Goal: Task Accomplishment & Management: Manage account settings

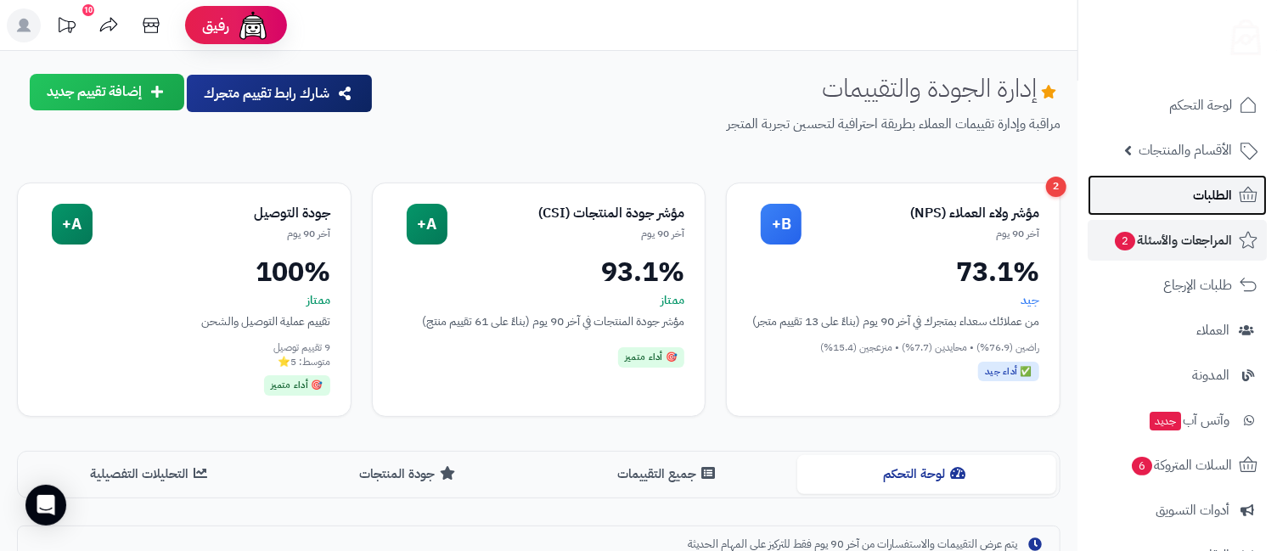
click at [1194, 189] on span "الطلبات" at bounding box center [1212, 195] width 39 height 24
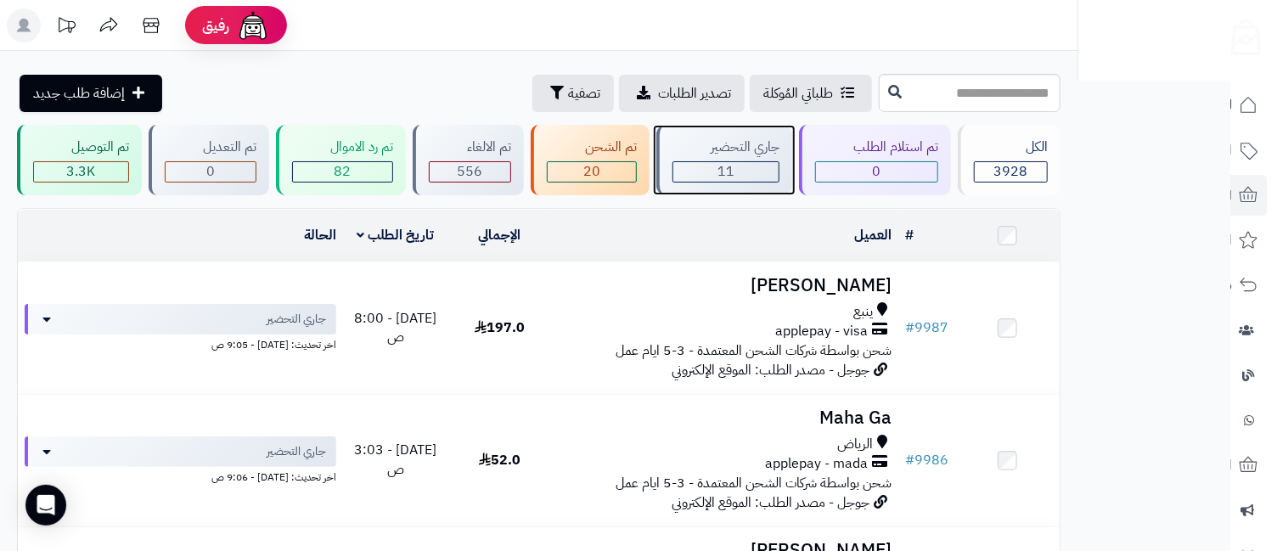
click at [705, 164] on div "11" at bounding box center [725, 172] width 105 height 20
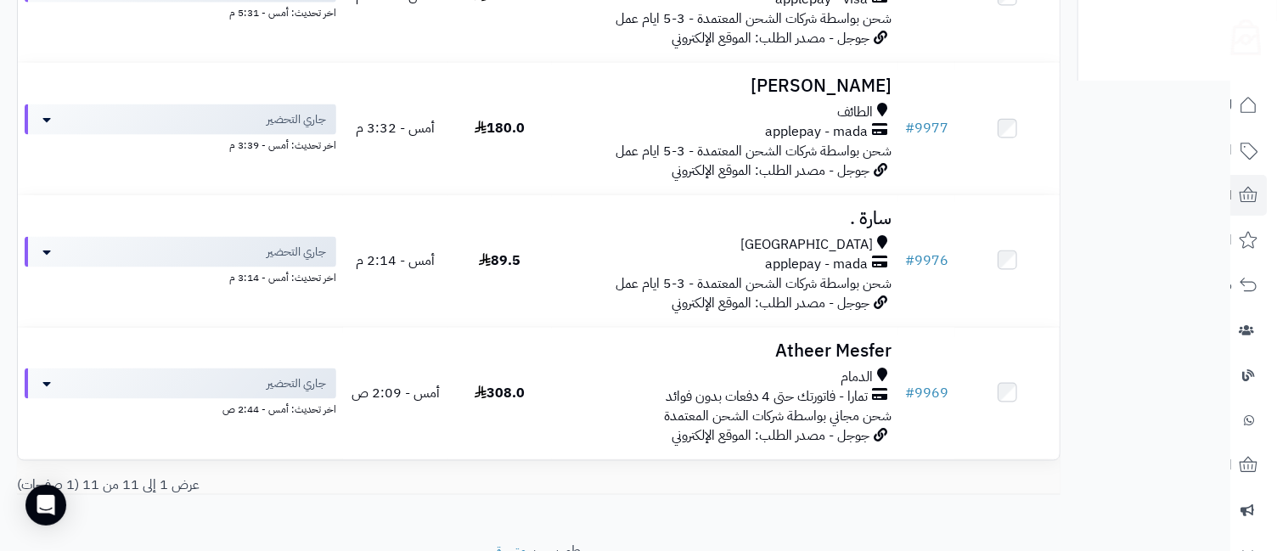
scroll to position [1338, 0]
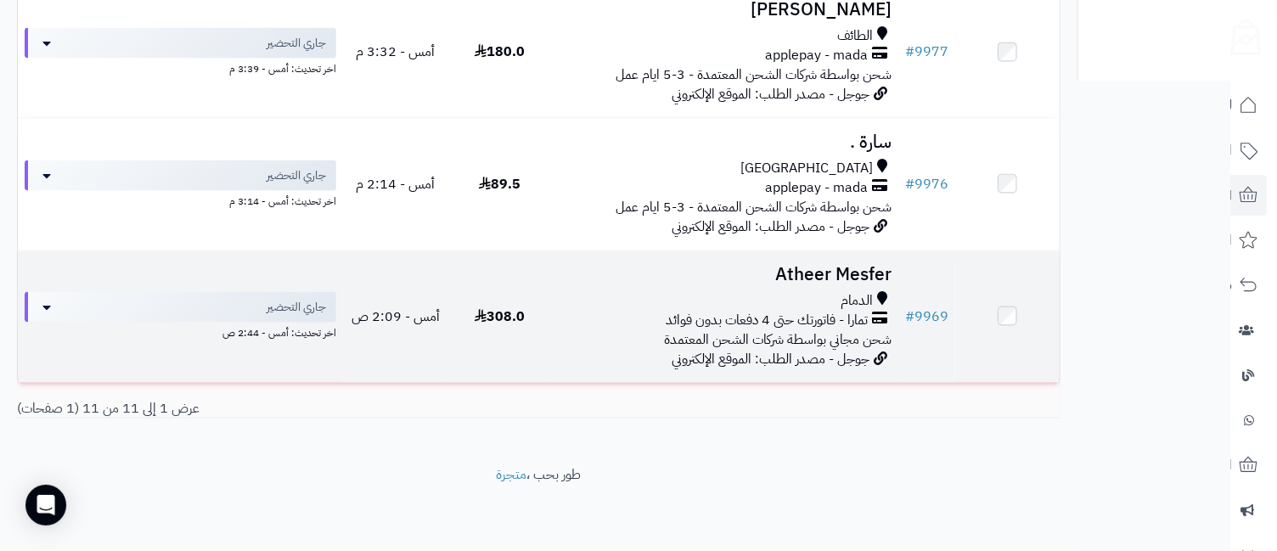
click at [839, 288] on td "Atheer Mesfer الدمام تمارا - فاتورتك حتى 4 دفعات بدون فوائد شحن مجاني بواسطة شر…" at bounding box center [725, 317] width 347 height 132
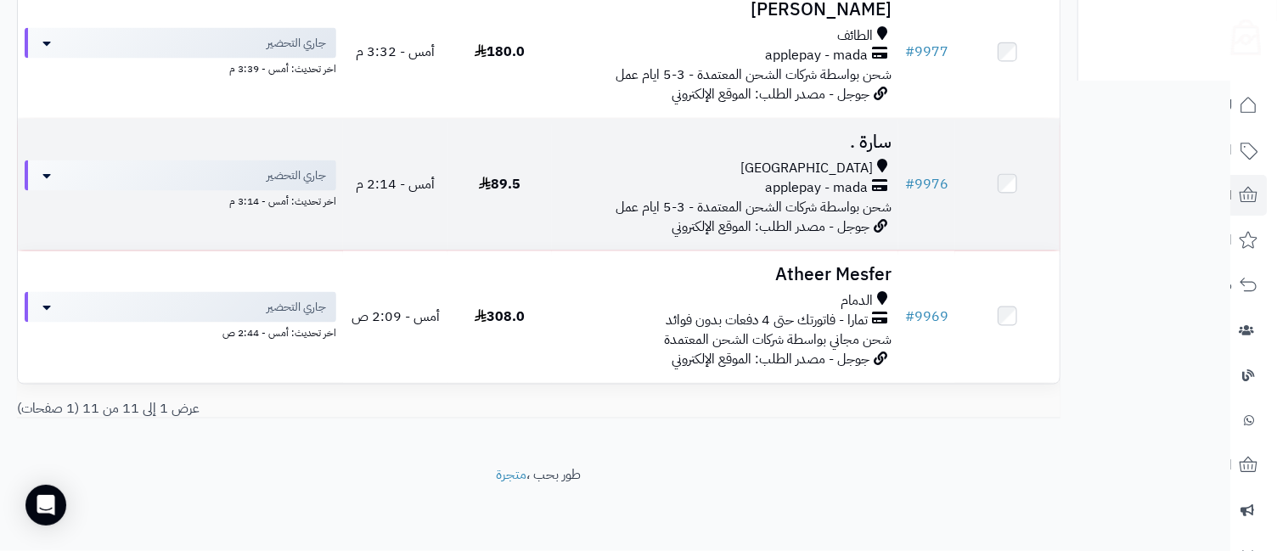
click at [853, 160] on span "[GEOGRAPHIC_DATA]" at bounding box center [806, 169] width 132 height 20
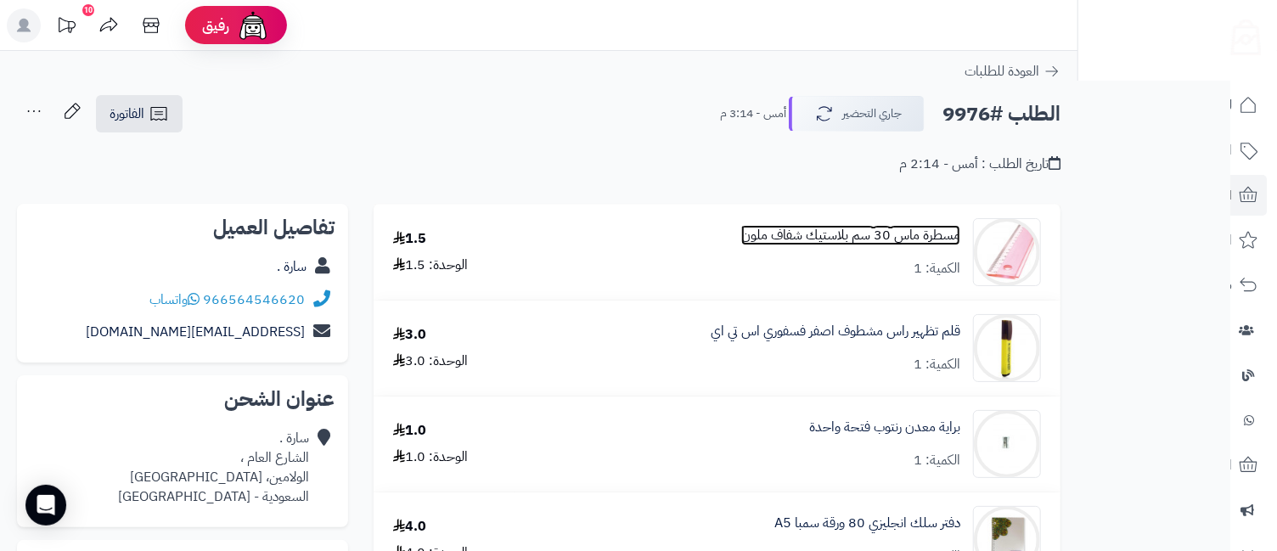
click at [858, 235] on link "مسطرة ماس 30 سم بلاستيك شفاف ملون" at bounding box center [850, 236] width 219 height 20
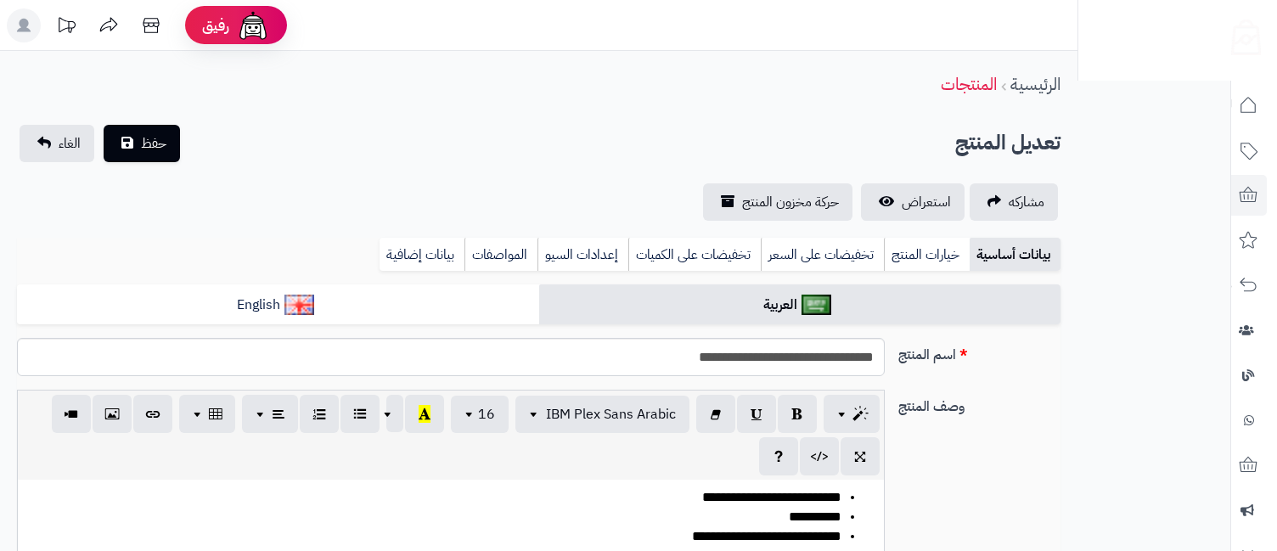
select select "*"
click at [442, 256] on link "بيانات إضافية" at bounding box center [421, 255] width 85 height 34
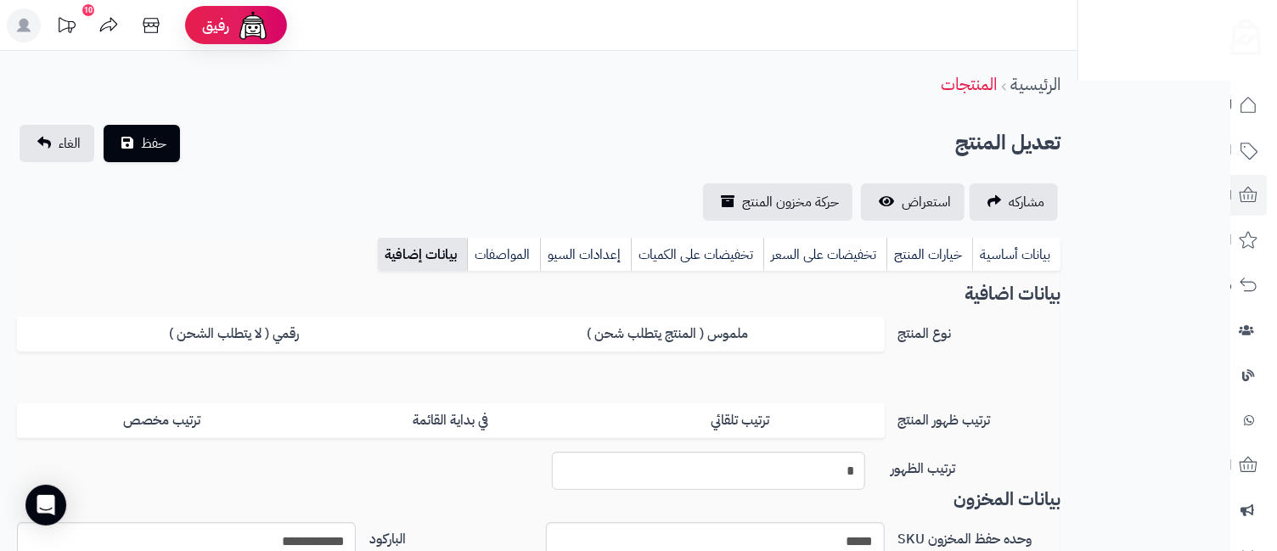
scroll to position [377, 0]
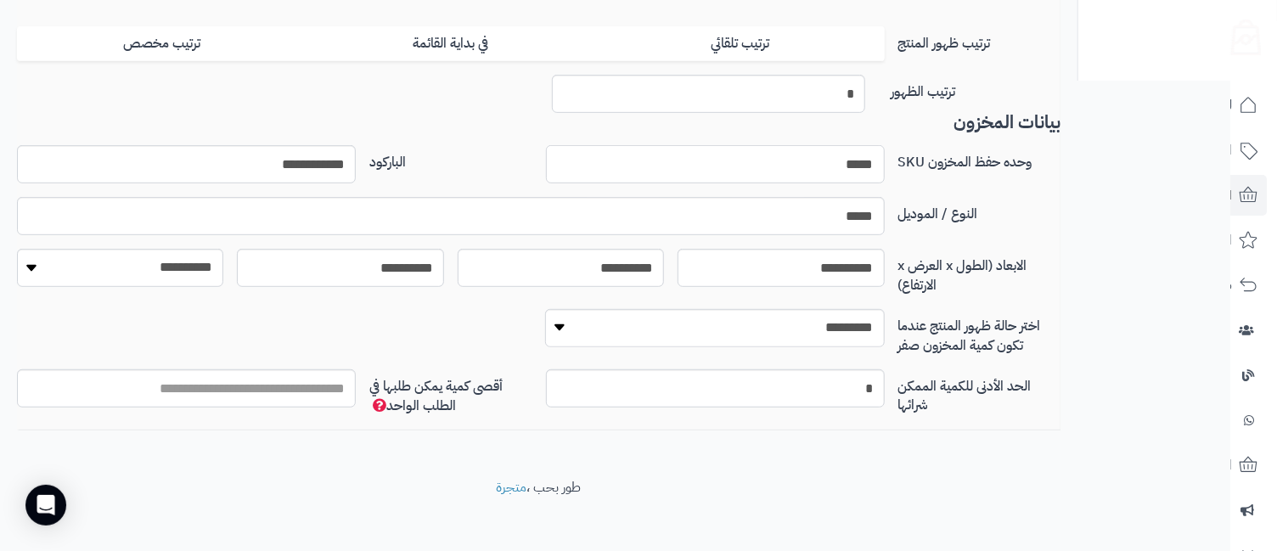
click at [819, 162] on input "*****" at bounding box center [715, 164] width 339 height 38
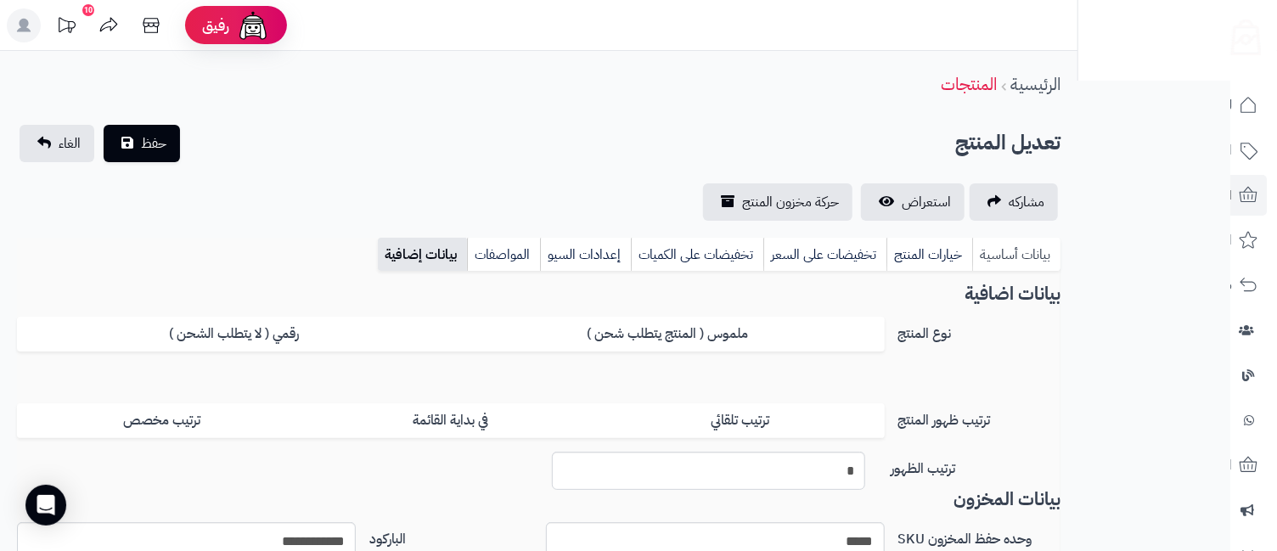
click at [1011, 245] on link "بيانات أساسية" at bounding box center [1016, 255] width 88 height 34
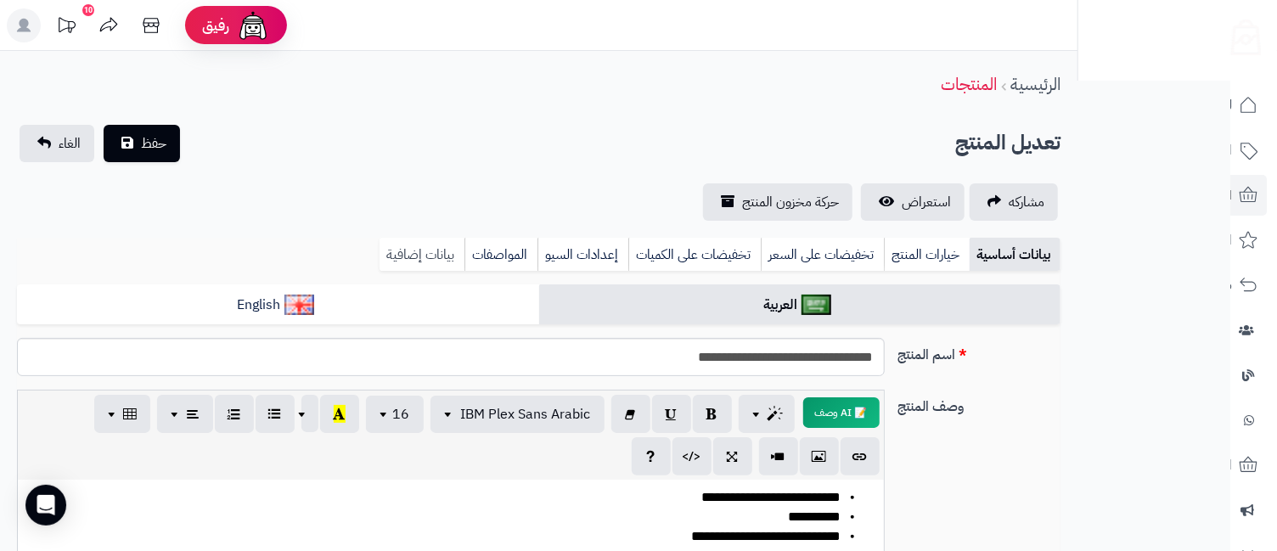
click at [427, 261] on link "بيانات إضافية" at bounding box center [421, 255] width 85 height 34
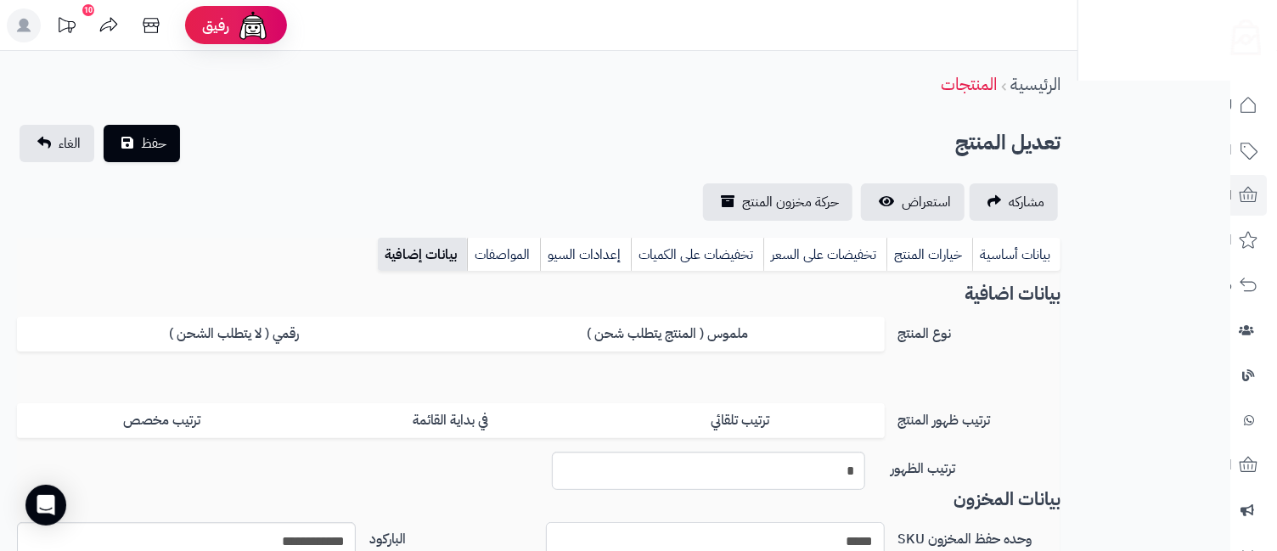
click at [722, 534] on input "*****" at bounding box center [715, 541] width 339 height 38
click at [725, 531] on input "*****" at bounding box center [715, 541] width 339 height 38
click at [1024, 256] on link "بيانات أساسية" at bounding box center [1016, 255] width 88 height 34
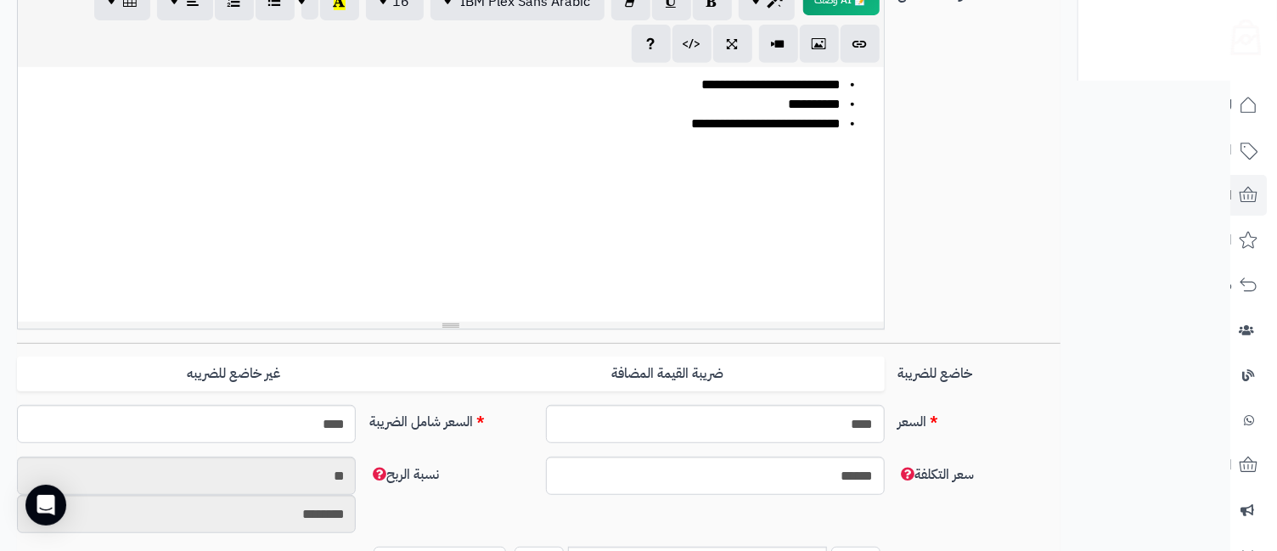
scroll to position [160, 0]
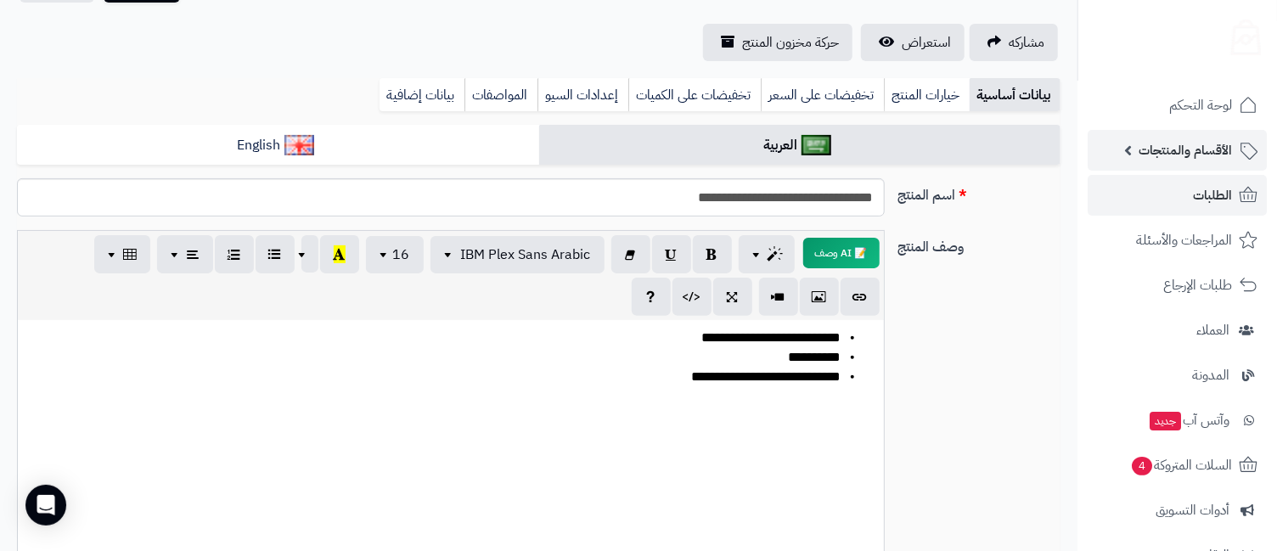
click at [1183, 160] on span "الأقسام والمنتجات" at bounding box center [1184, 150] width 93 height 24
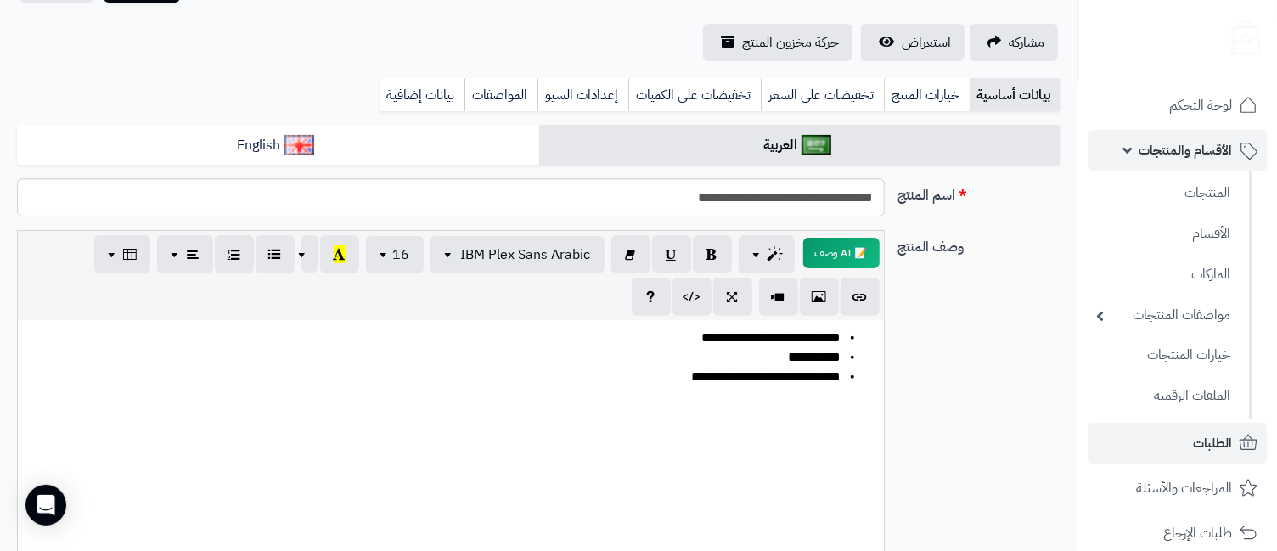
click at [1183, 152] on span "الأقسام والمنتجات" at bounding box center [1184, 150] width 93 height 24
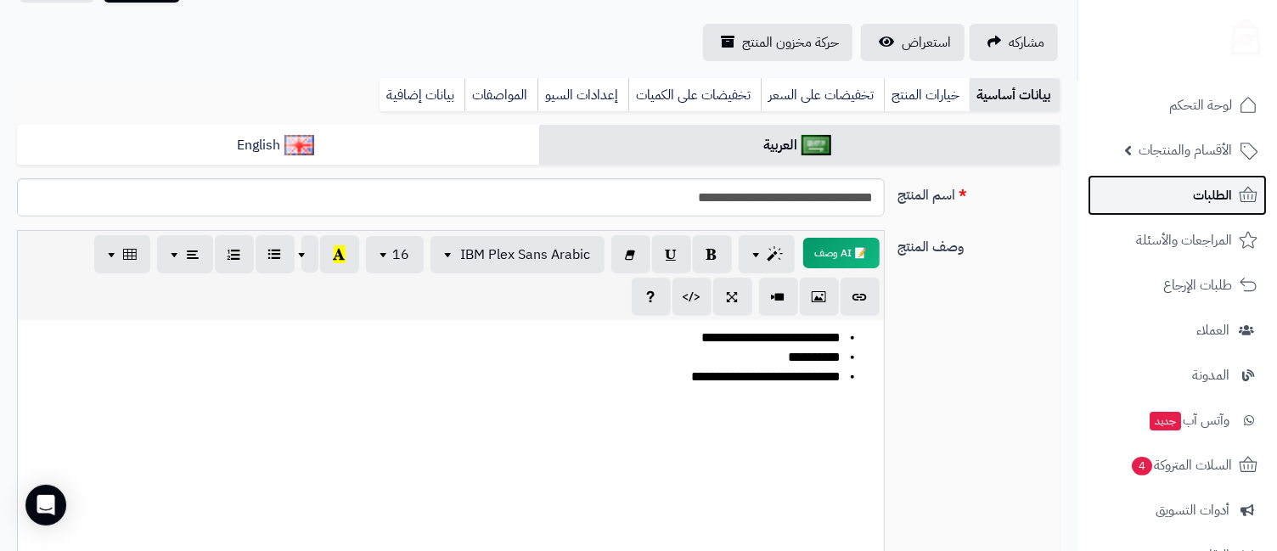
click at [1189, 200] on link "الطلبات" at bounding box center [1177, 195] width 179 height 41
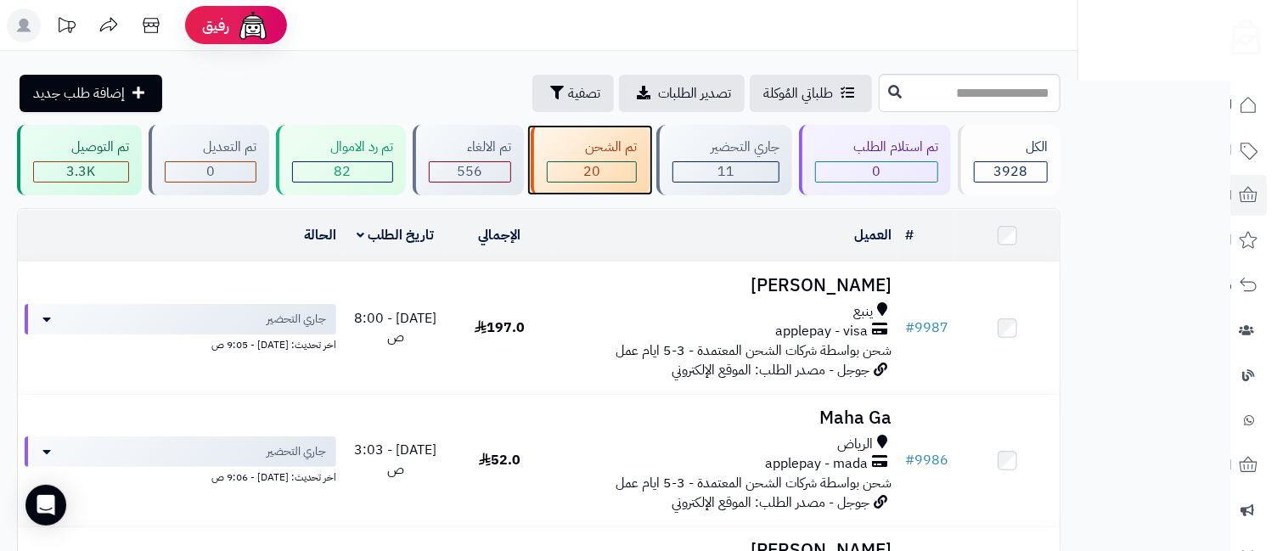
click at [601, 159] on div "تم الشحن 20" at bounding box center [590, 160] width 119 height 70
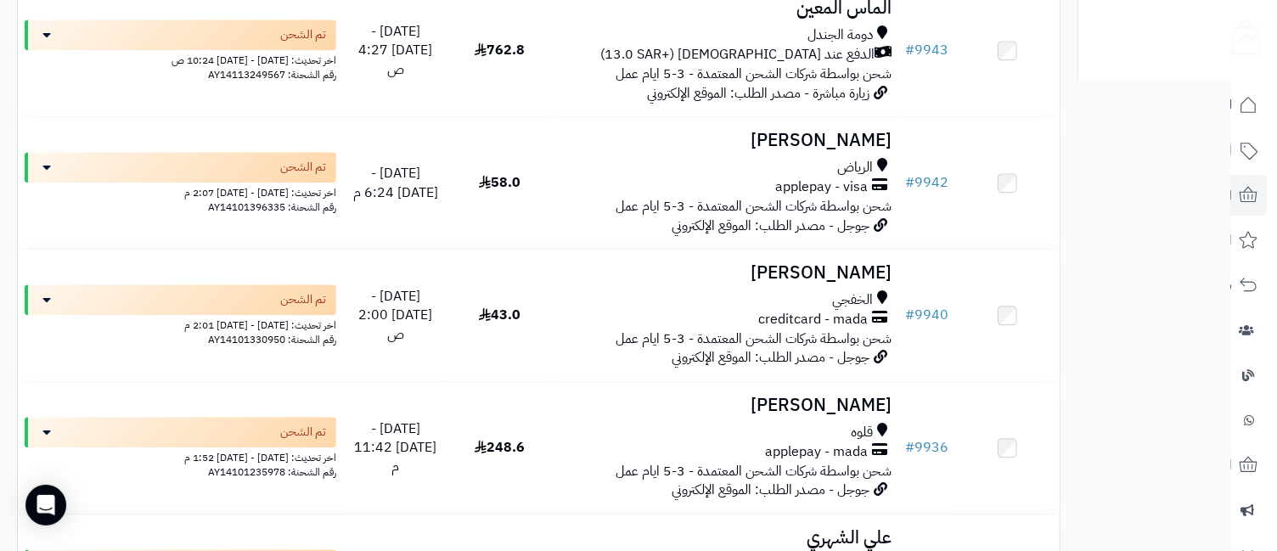
scroll to position [2534, 0]
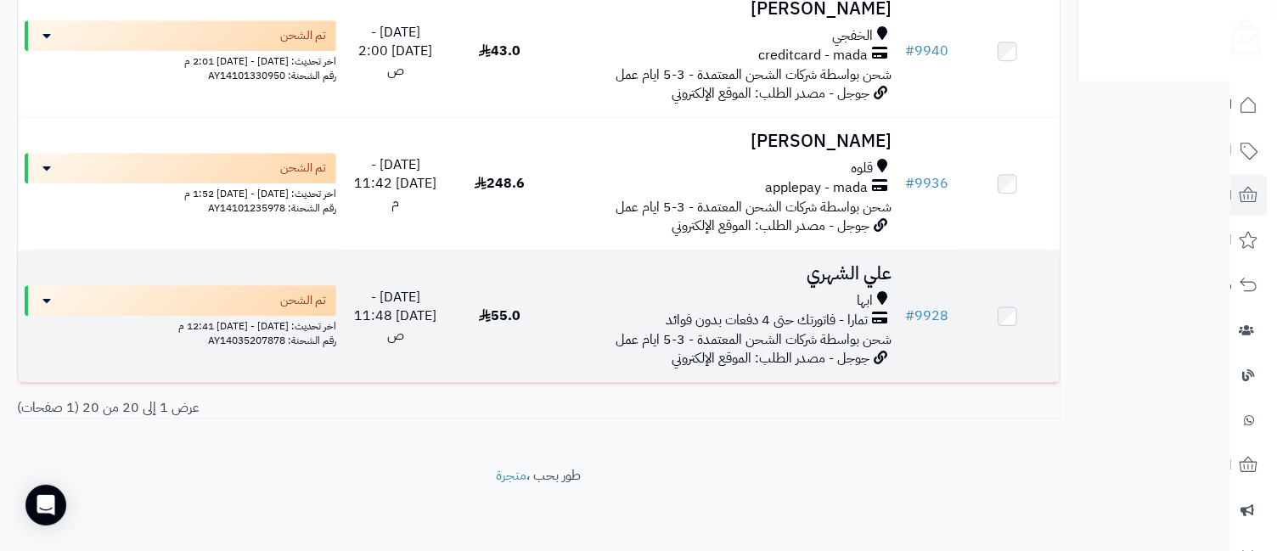
click at [806, 291] on div "ابها" at bounding box center [726, 301] width 334 height 20
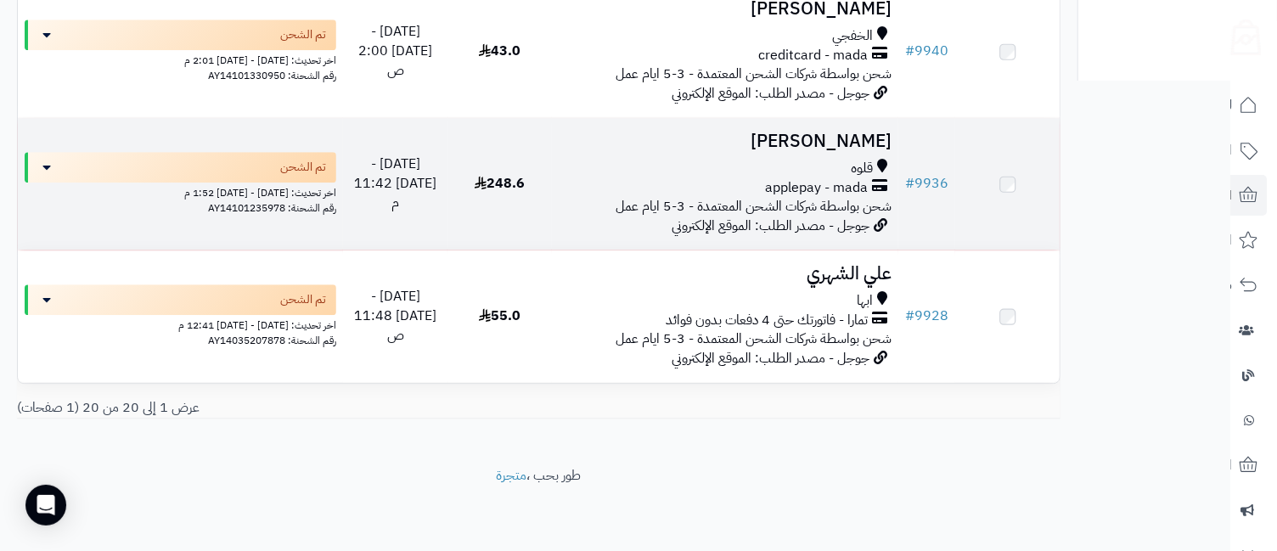
scroll to position [2534, 0]
click at [858, 160] on span "قلوه" at bounding box center [862, 169] width 22 height 20
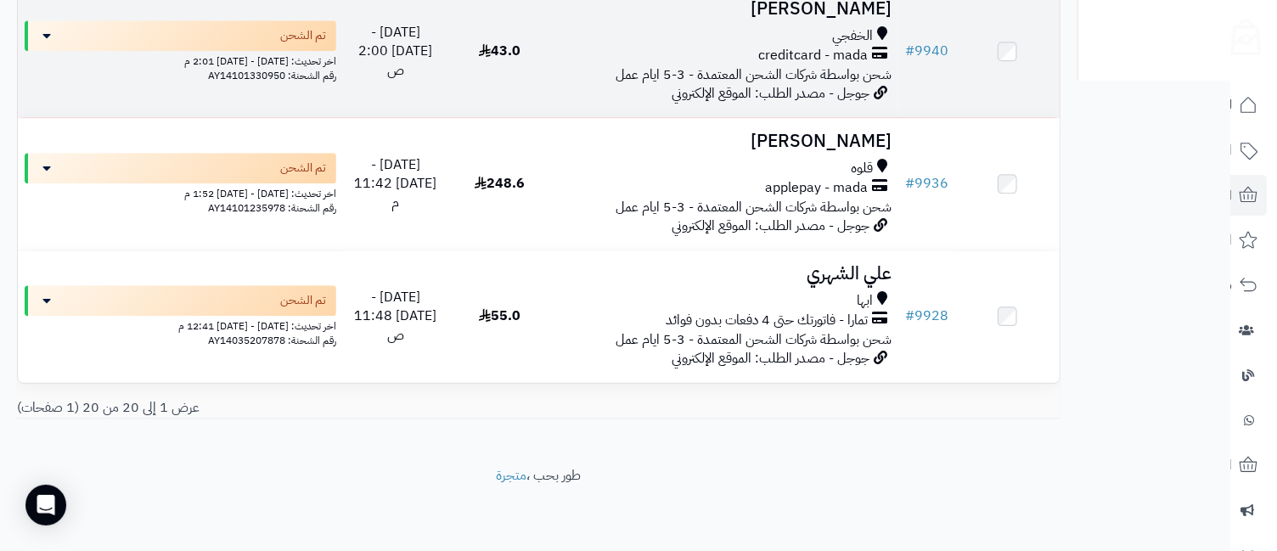
click at [804, 31] on div "الخفجي" at bounding box center [726, 36] width 334 height 20
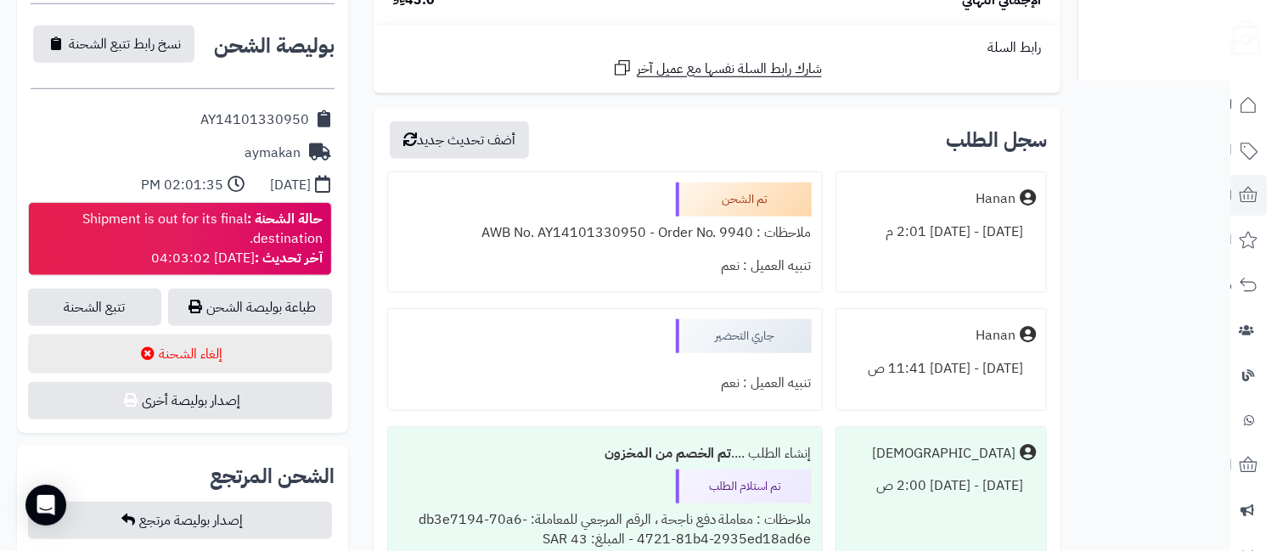
scroll to position [754, 0]
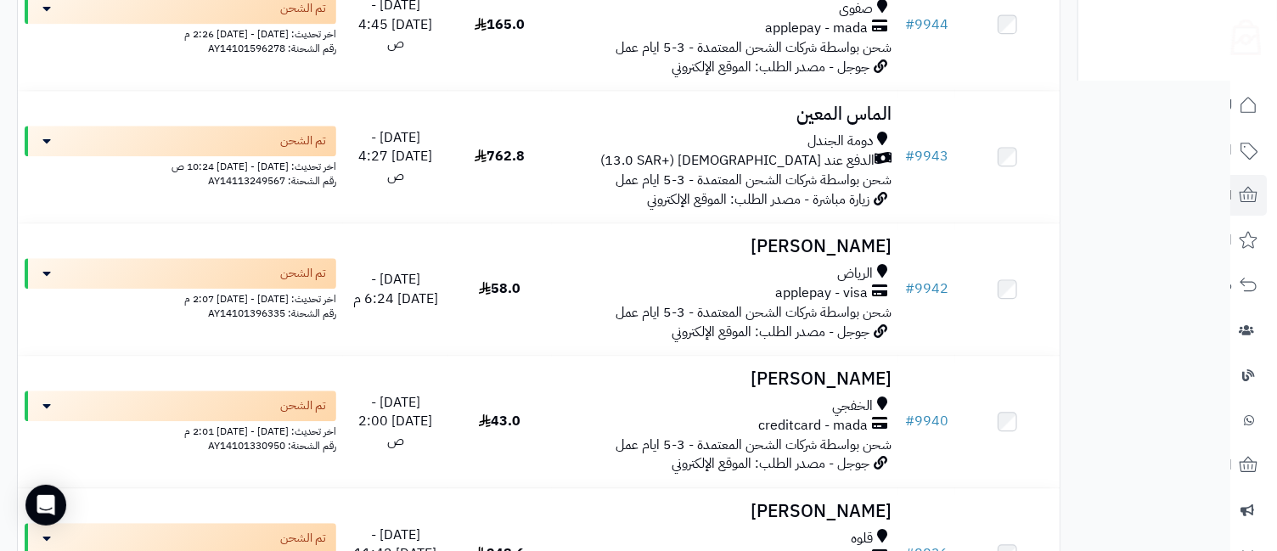
scroll to position [2139, 0]
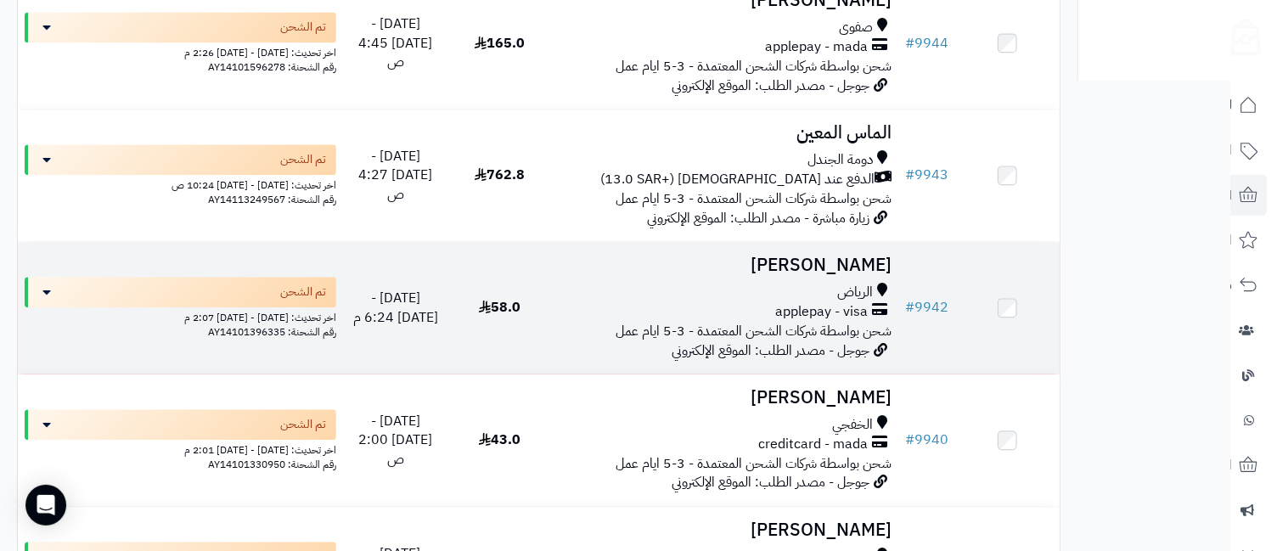
click at [778, 295] on div "الرياض" at bounding box center [726, 293] width 334 height 20
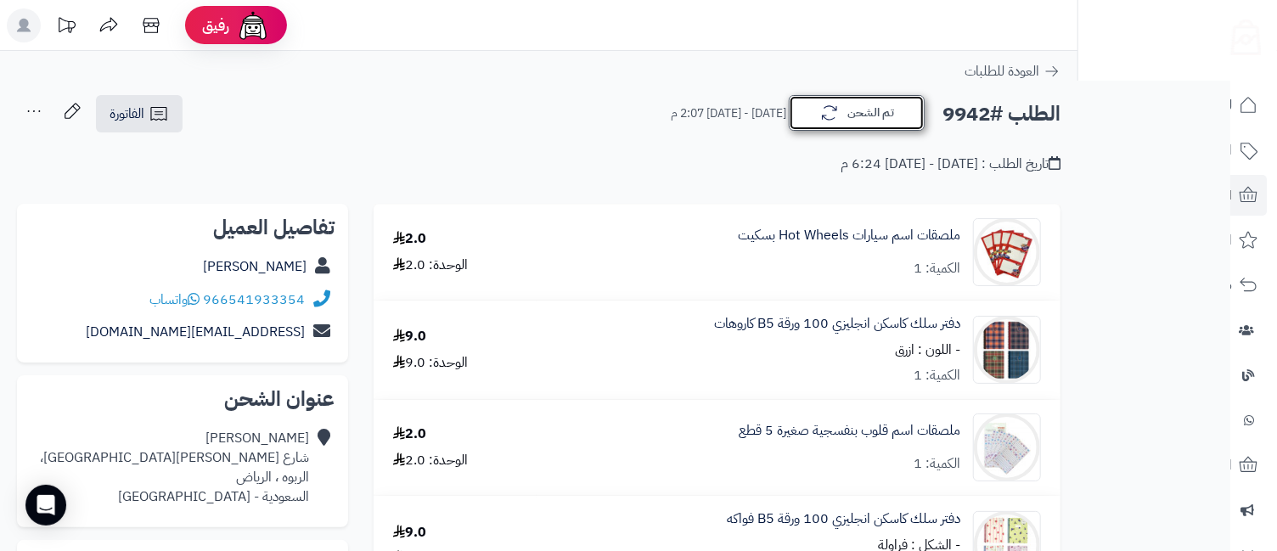
click at [843, 112] on button "تم الشحن" at bounding box center [857, 113] width 136 height 36
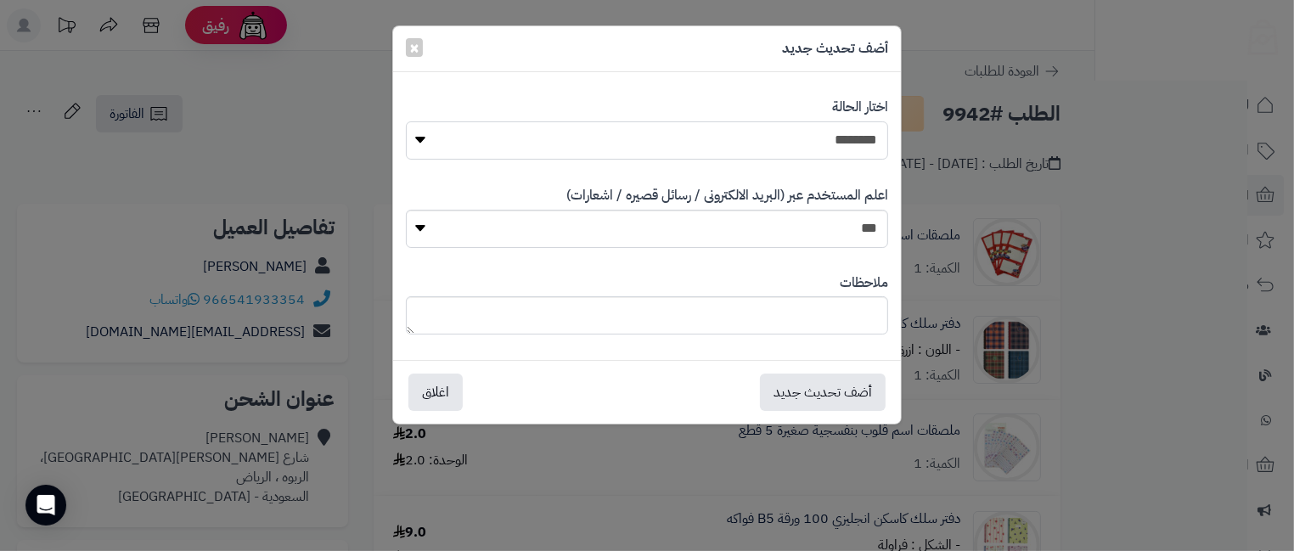
click at [829, 136] on select "**********" at bounding box center [647, 140] width 482 height 38
select select "**"
click at [406, 121] on select "**********" at bounding box center [647, 140] width 482 height 38
click at [836, 385] on button "أضف تحديث جديد" at bounding box center [823, 391] width 126 height 37
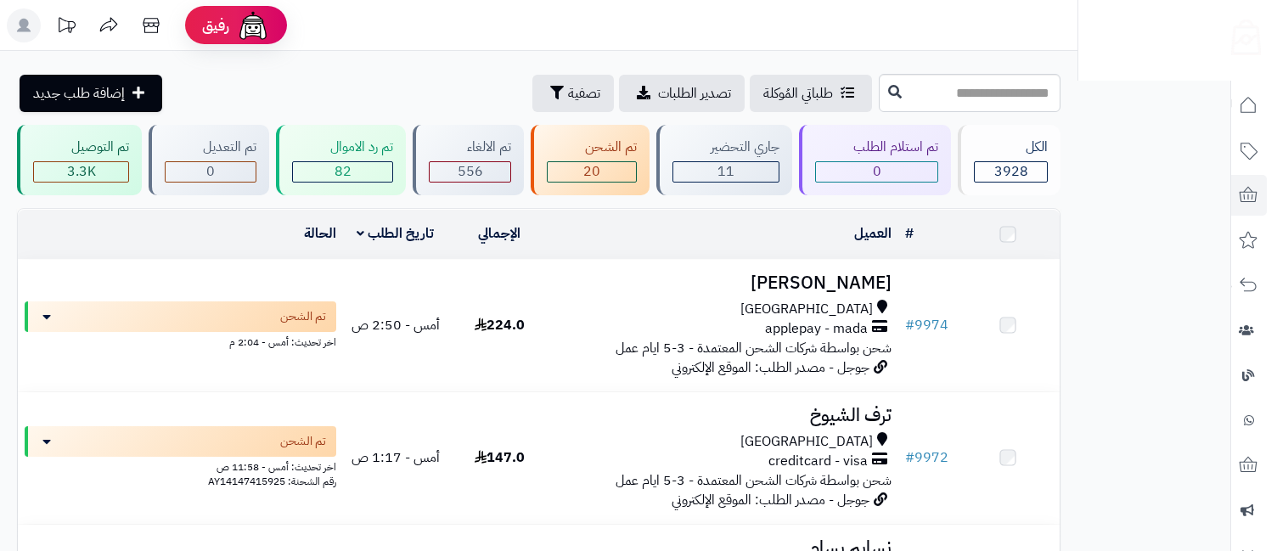
scroll to position [2139, 0]
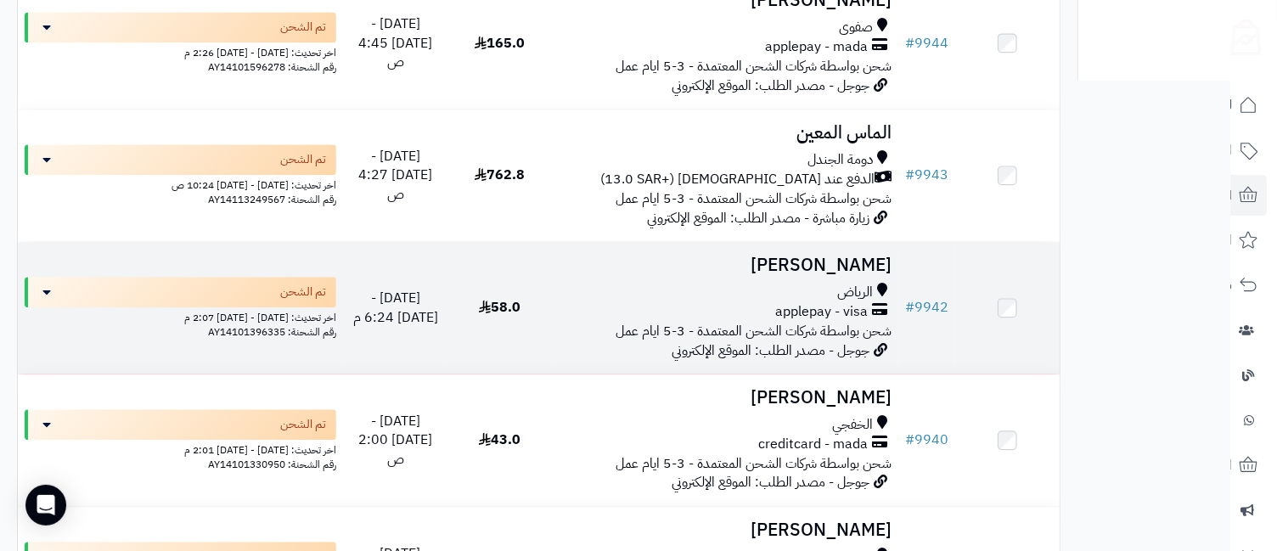
click at [805, 292] on div "الرياض" at bounding box center [726, 293] width 334 height 20
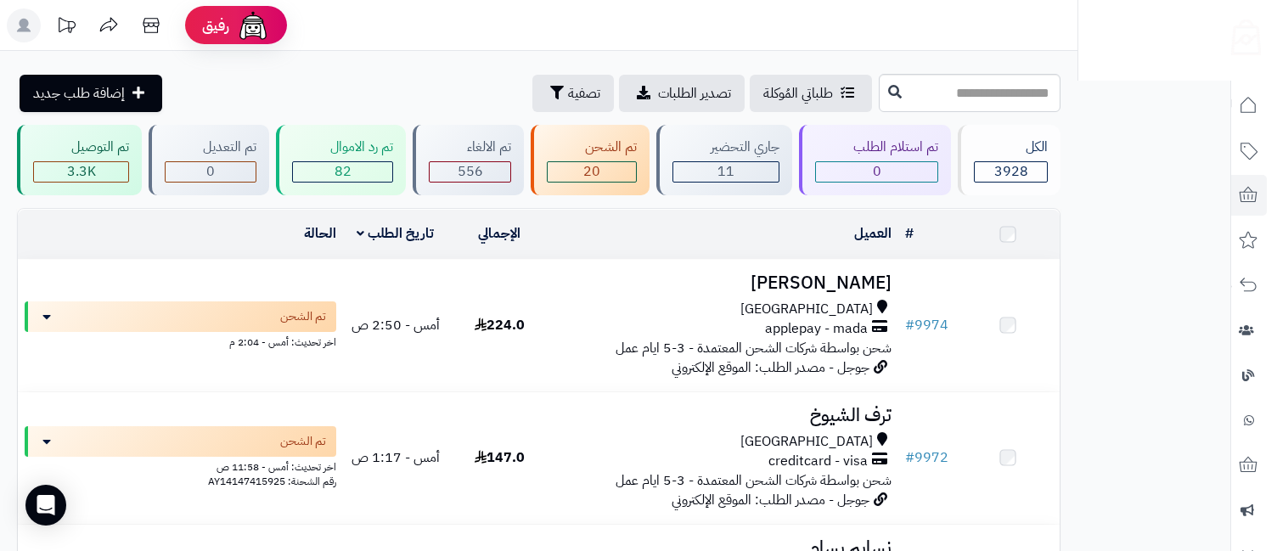
scroll to position [2139, 0]
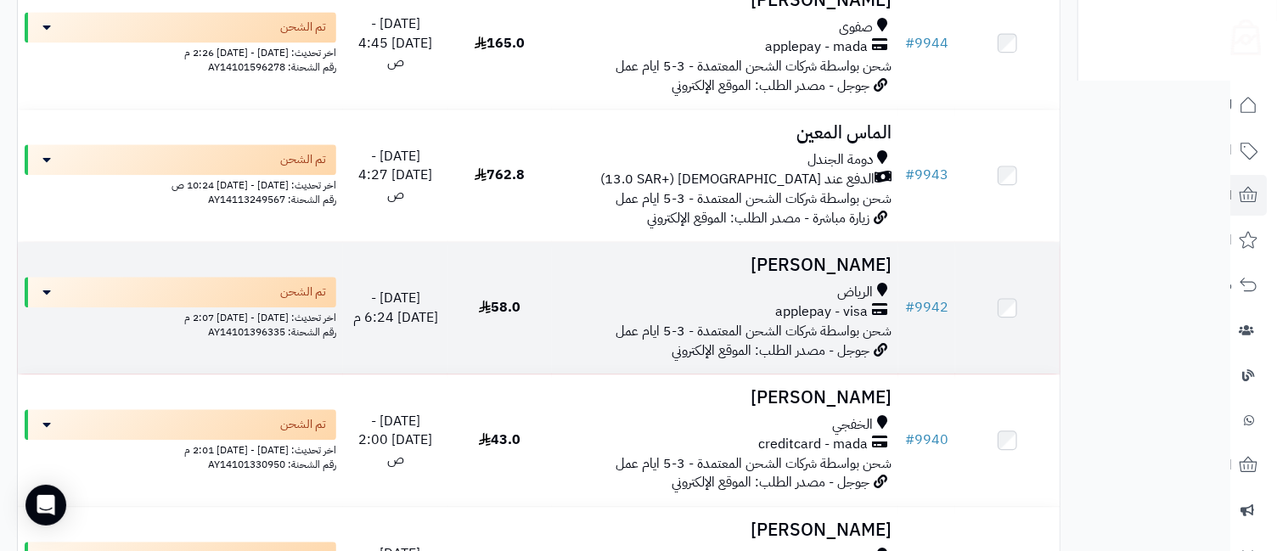
click at [826, 288] on div "الرياض" at bounding box center [726, 293] width 334 height 20
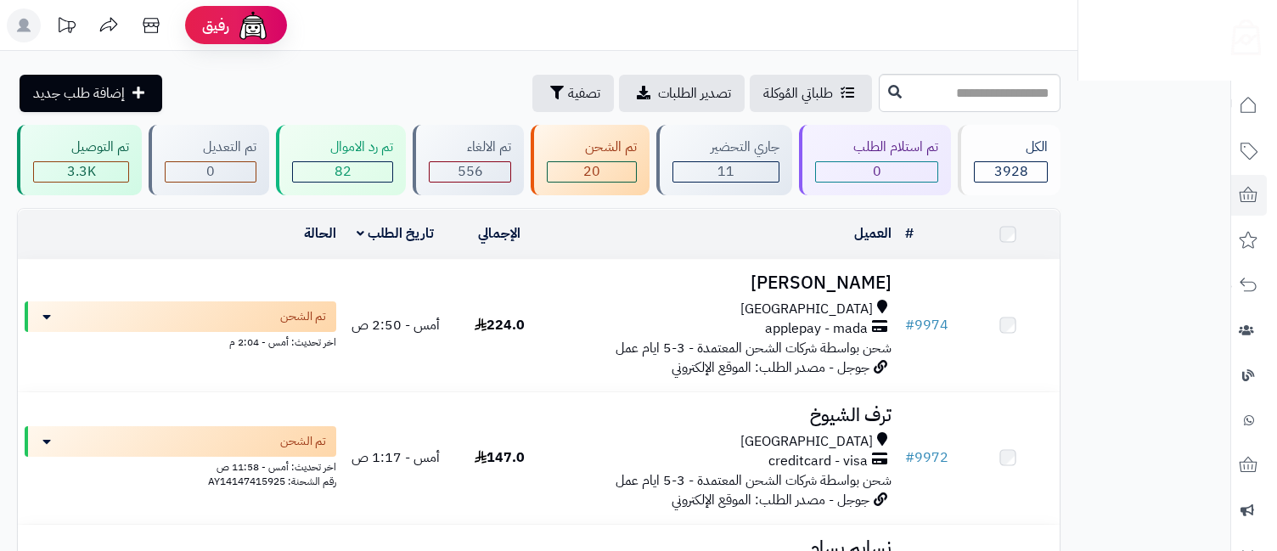
scroll to position [2139, 0]
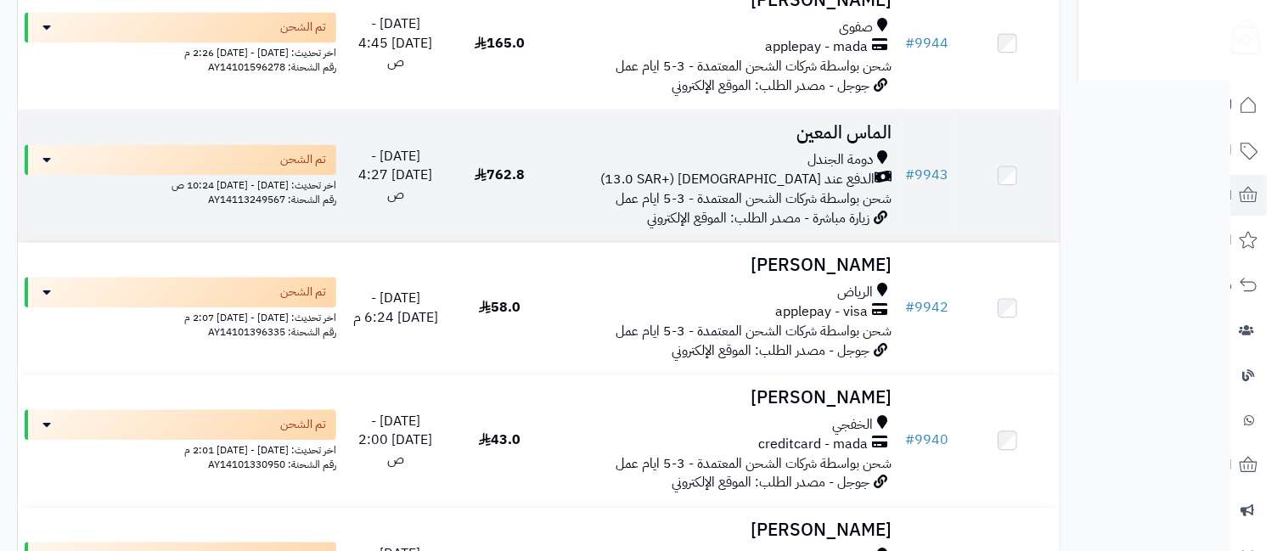
click at [809, 159] on div "دومة الجندل" at bounding box center [726, 160] width 334 height 20
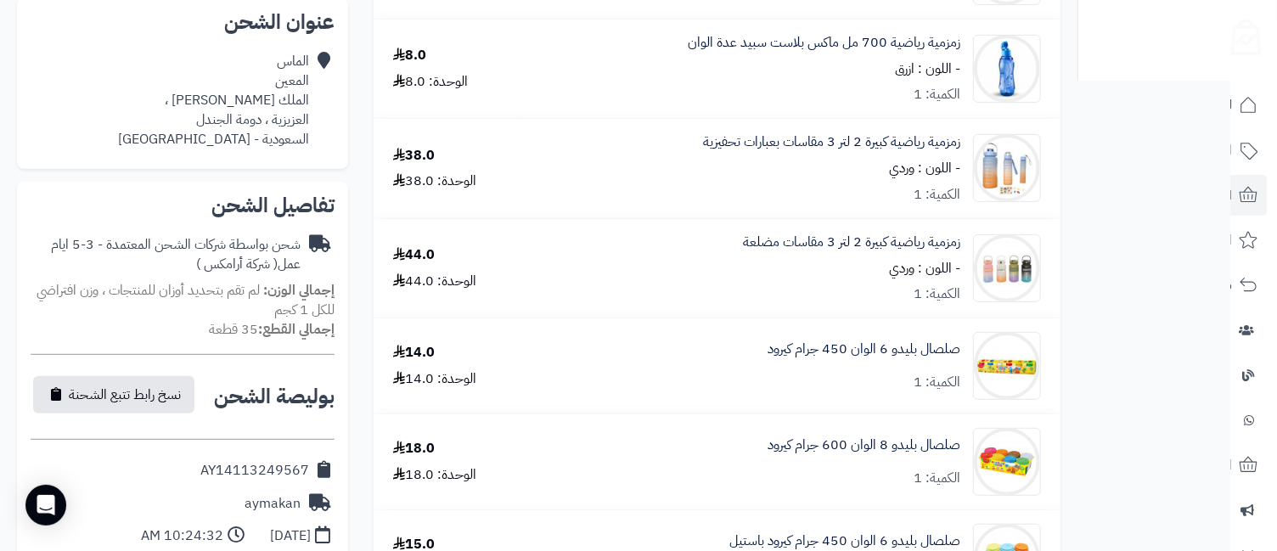
scroll to position [754, 0]
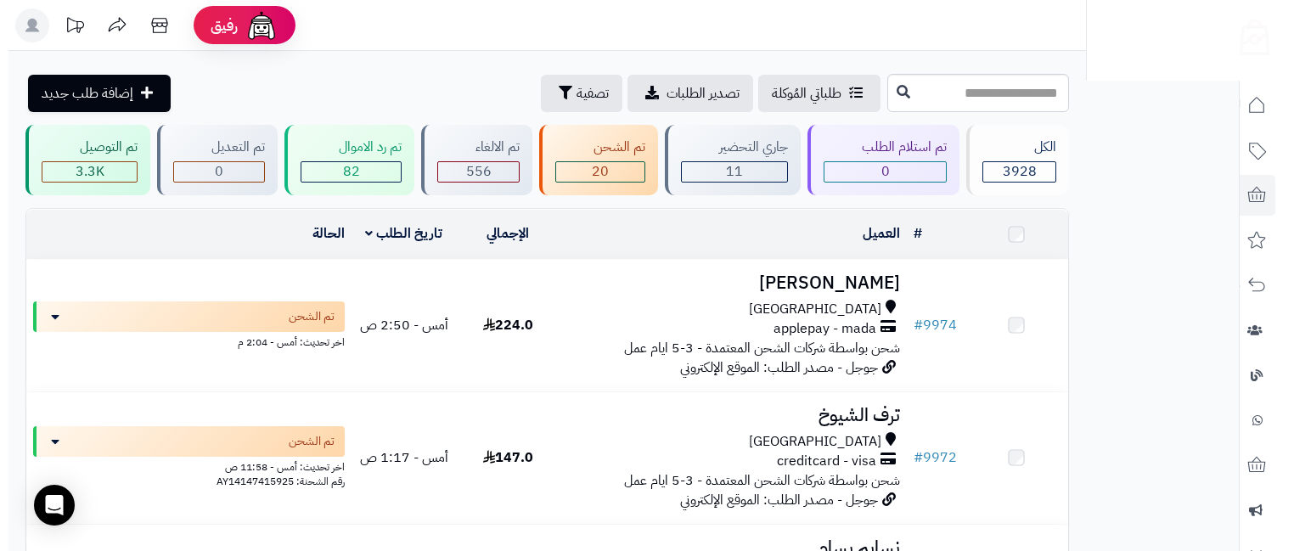
scroll to position [2139, 0]
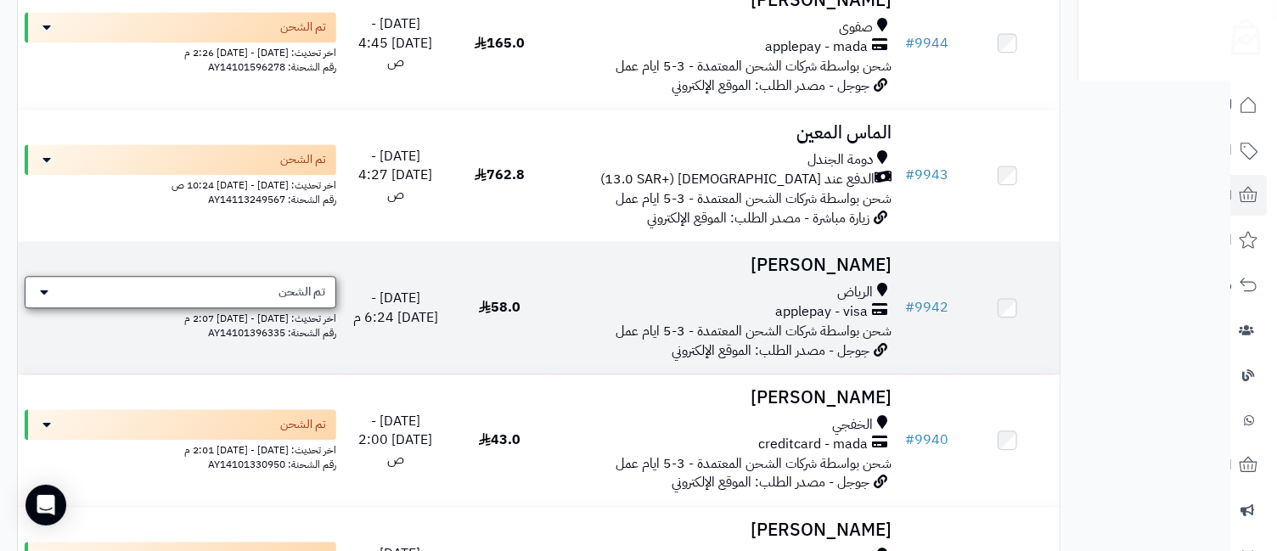
click at [251, 290] on div "تم الشحن" at bounding box center [181, 292] width 312 height 32
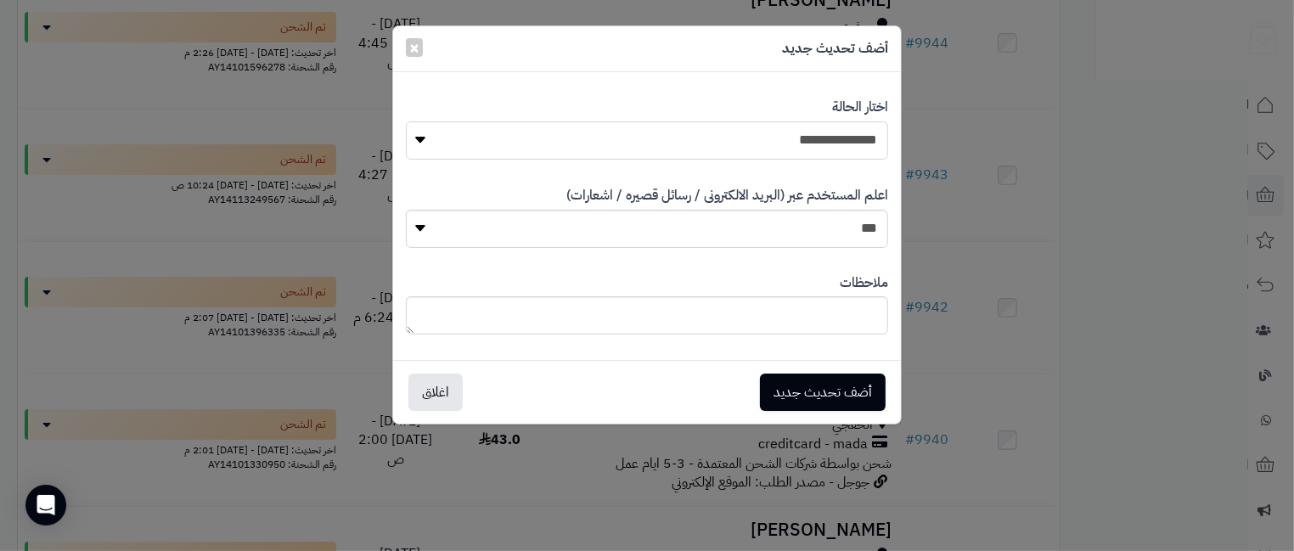
click at [700, 141] on select "**********" at bounding box center [647, 140] width 482 height 38
select select "**"
click at [406, 121] on select "**********" at bounding box center [647, 140] width 482 height 38
click at [821, 389] on button "أضف تحديث جديد" at bounding box center [823, 391] width 126 height 37
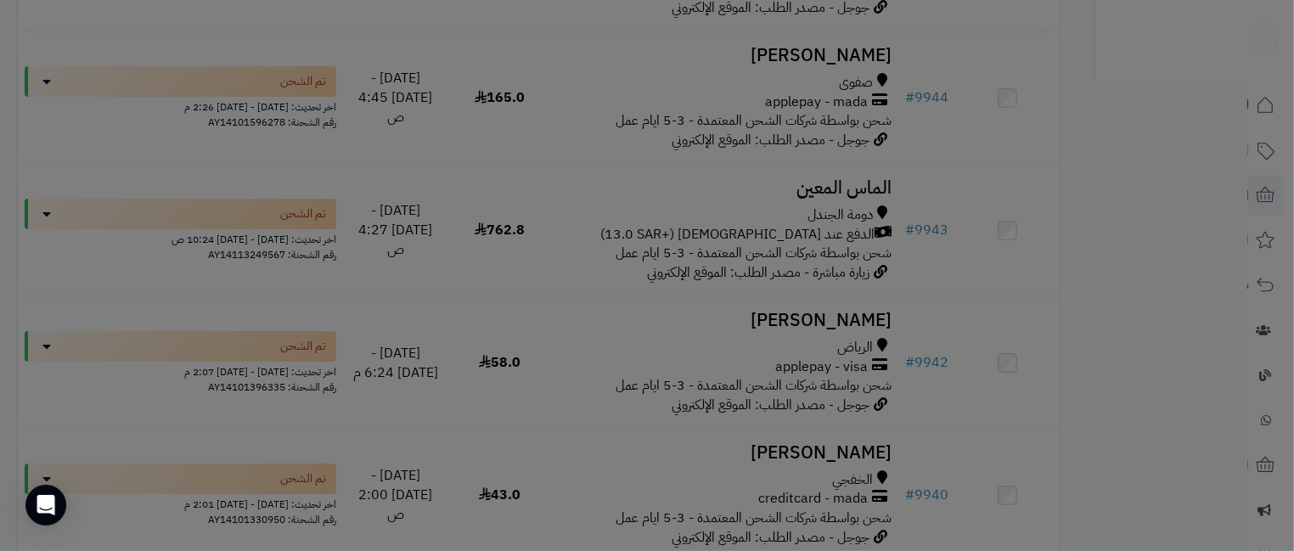
scroll to position [2194, 0]
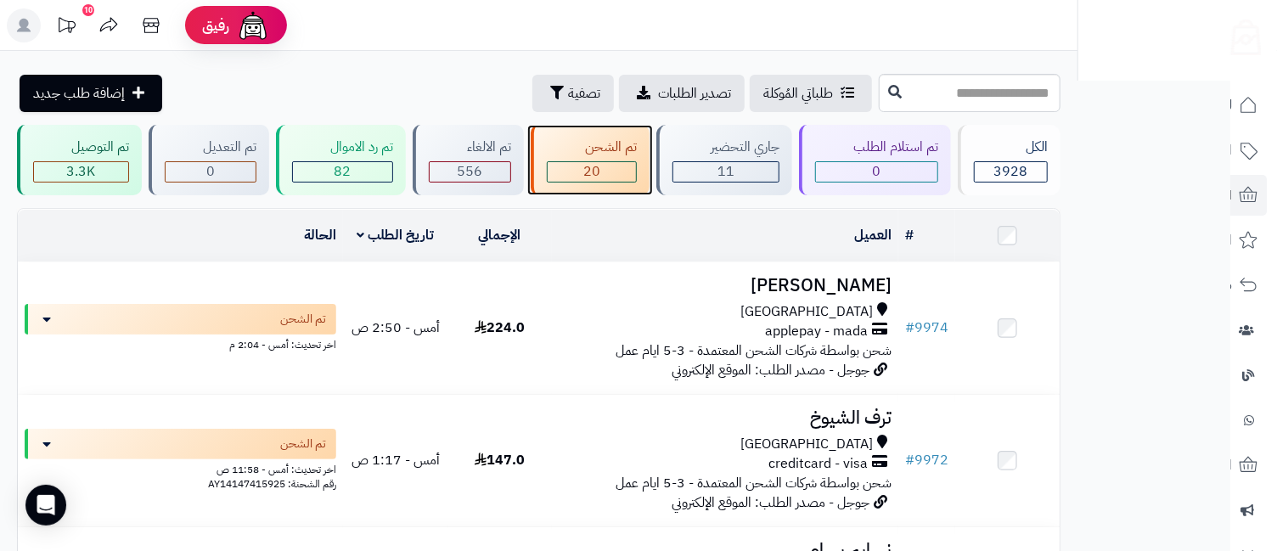
click at [594, 167] on span "20" at bounding box center [591, 171] width 17 height 20
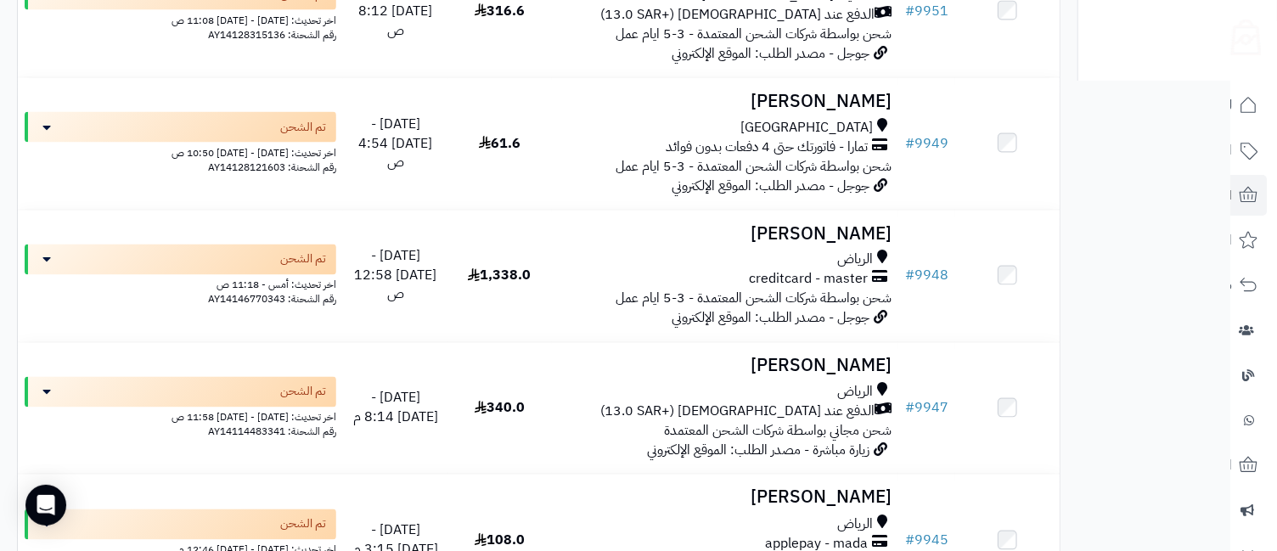
scroll to position [2263, 0]
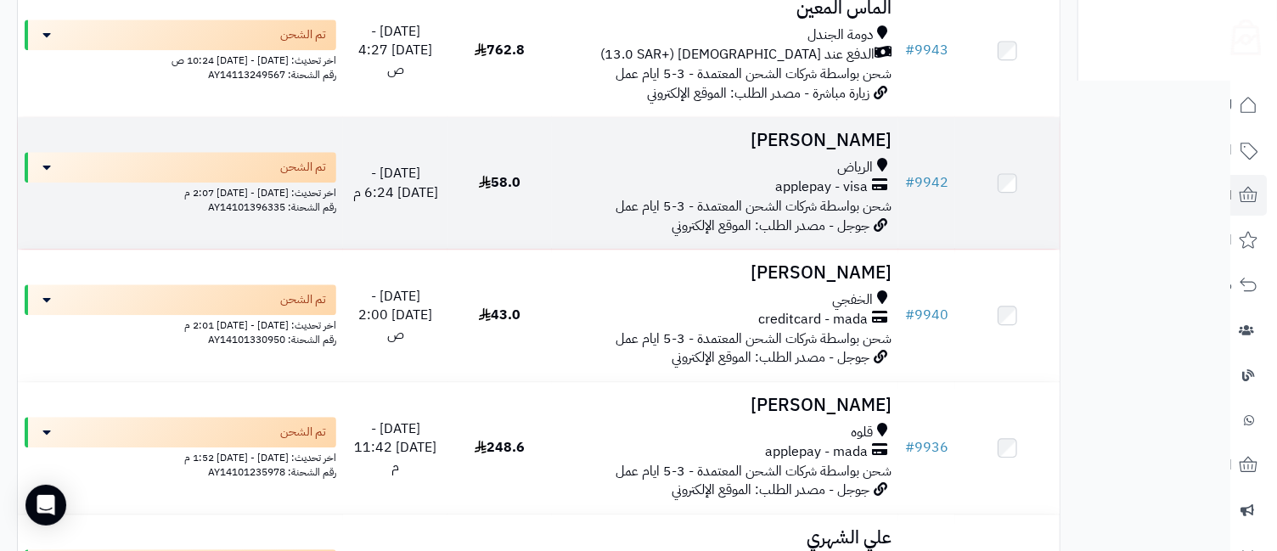
click at [816, 171] on div "الرياض" at bounding box center [726, 168] width 334 height 20
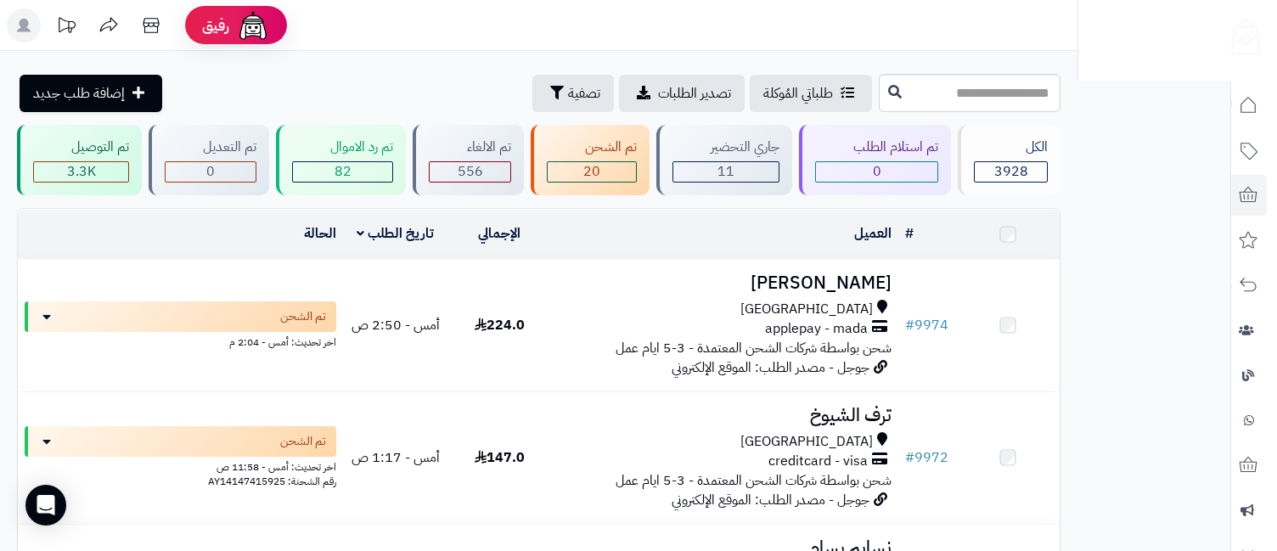
scroll to position [2263, 0]
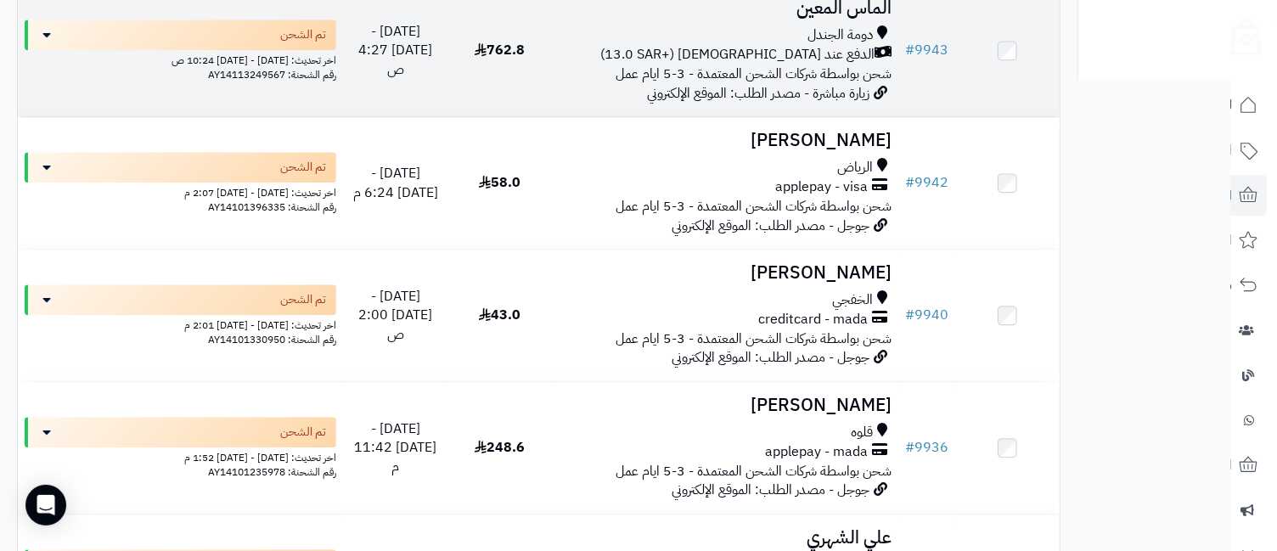
click at [845, 18] on h3 "الماس المعين" at bounding box center [726, 8] width 334 height 20
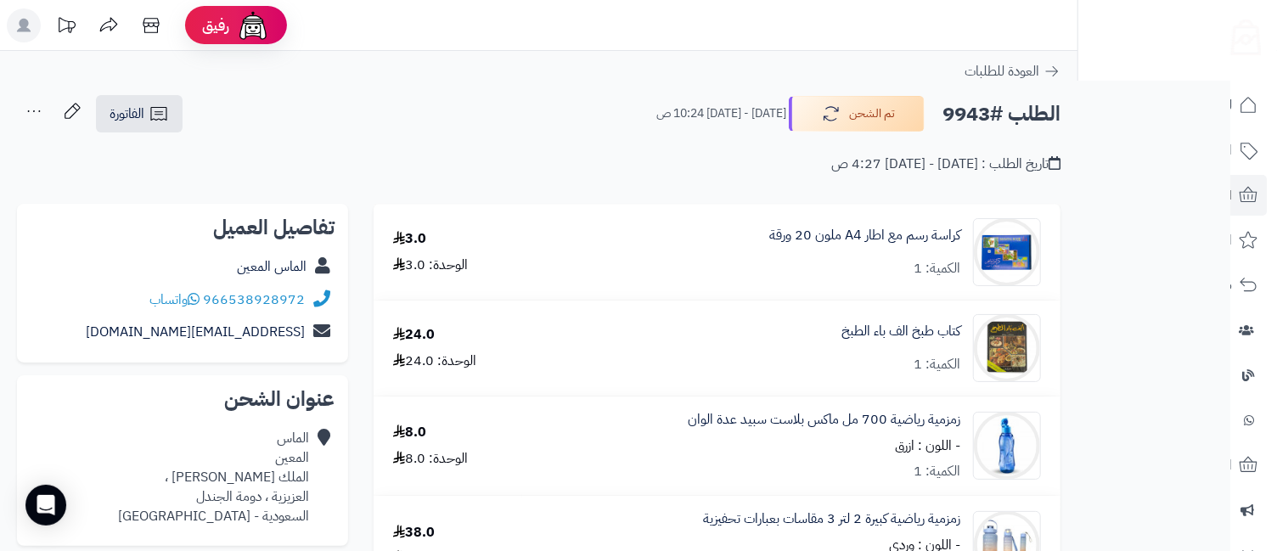
scroll to position [754, 0]
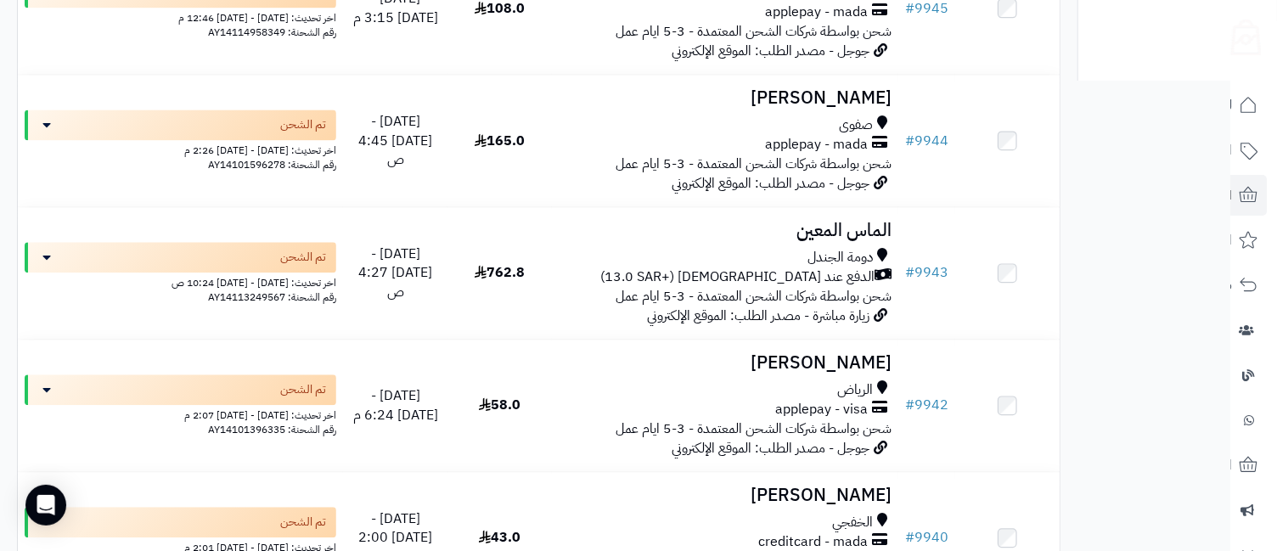
scroll to position [2016, 0]
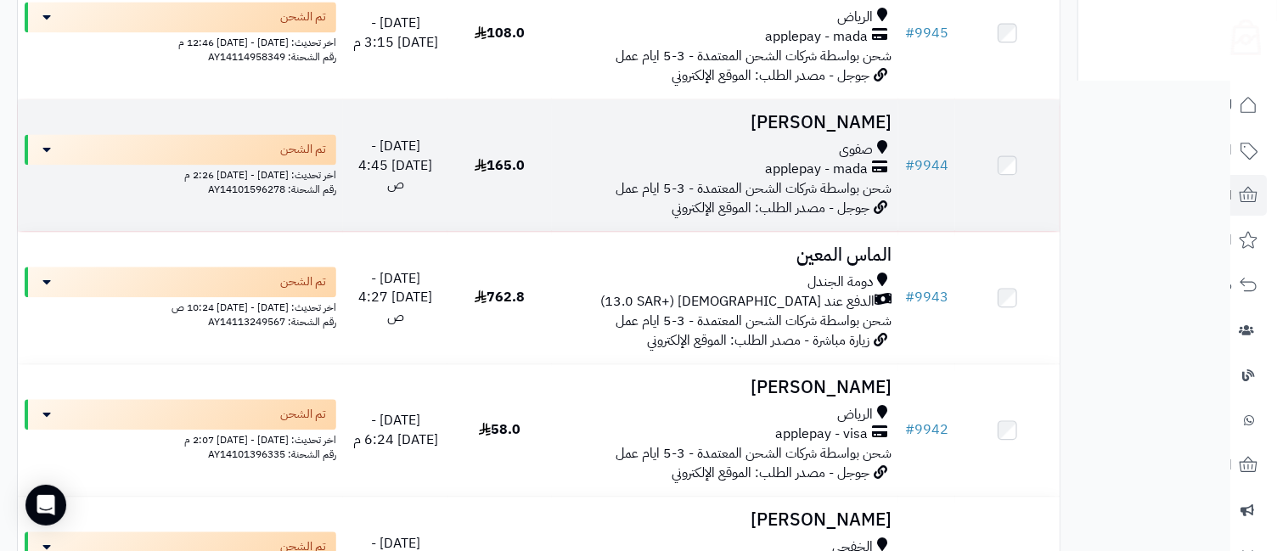
click at [801, 141] on td "هاجر غازي صفوى applepay - mada شحن بواسطة شركات الشحن المعتمدة - 3-5 ايام عمل ج…" at bounding box center [725, 165] width 347 height 132
click at [865, 120] on h3 "هاجر غازي" at bounding box center [726, 123] width 334 height 20
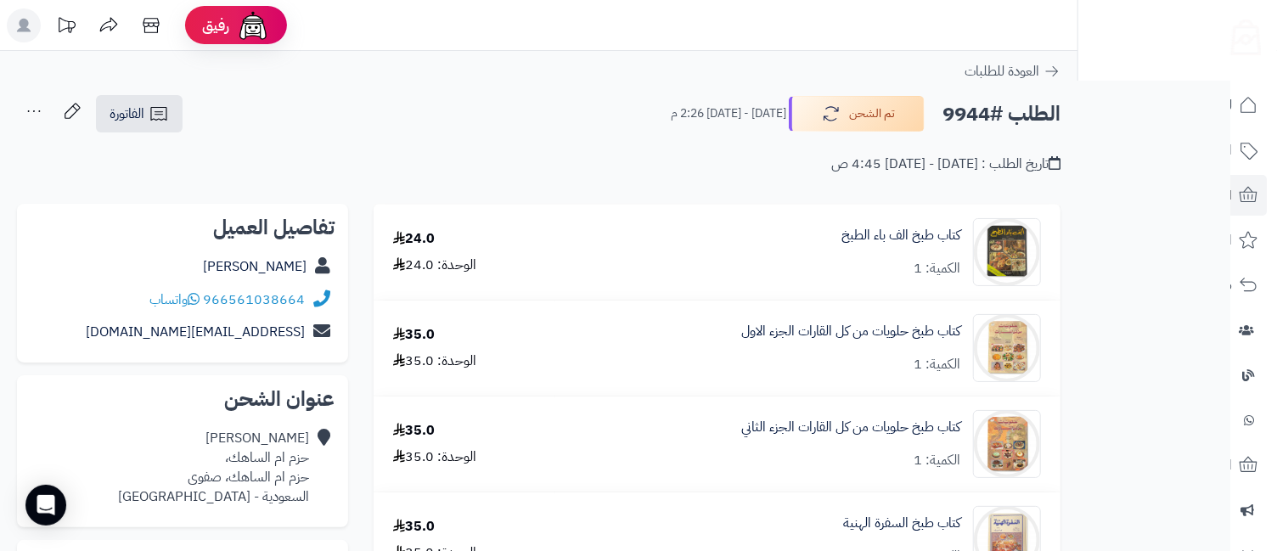
scroll to position [377, 0]
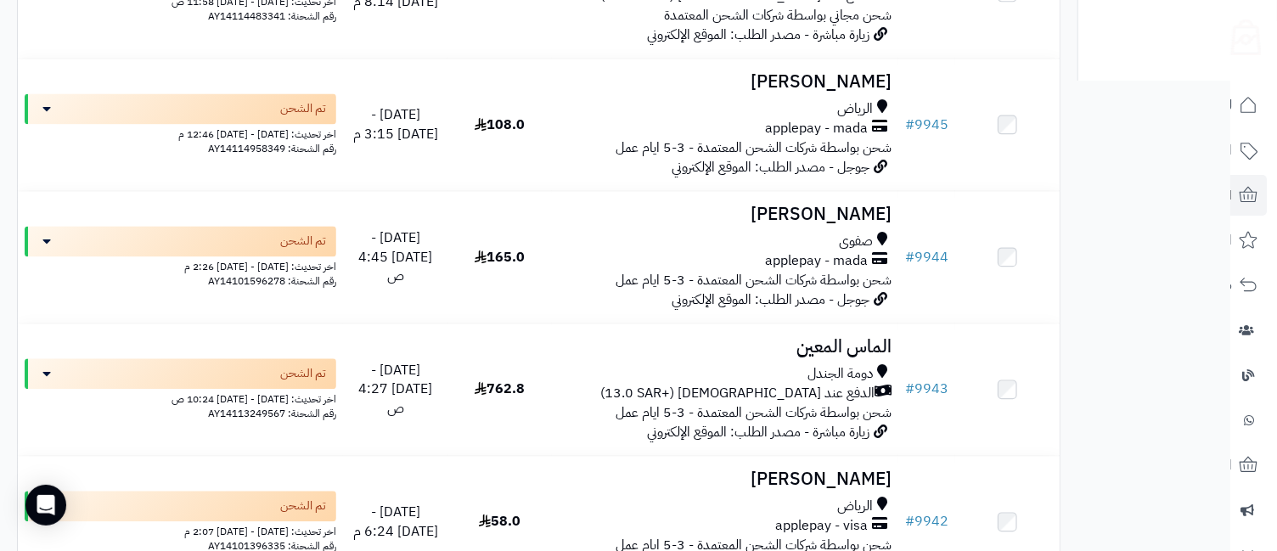
scroll to position [1884, 0]
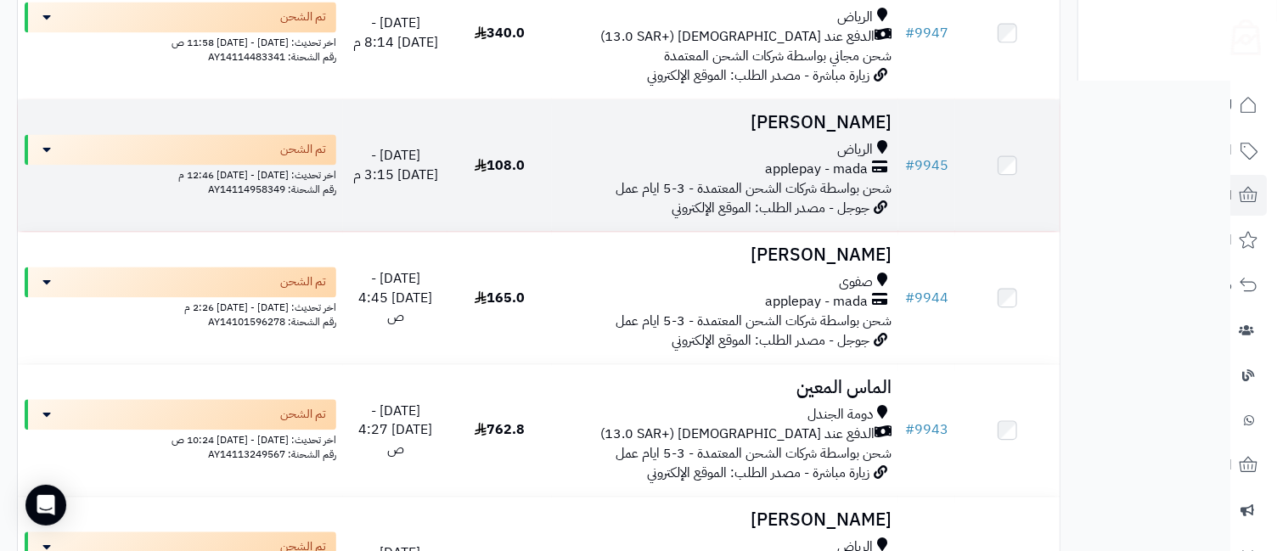
click at [850, 132] on h3 "مريم العيسى" at bounding box center [726, 123] width 334 height 20
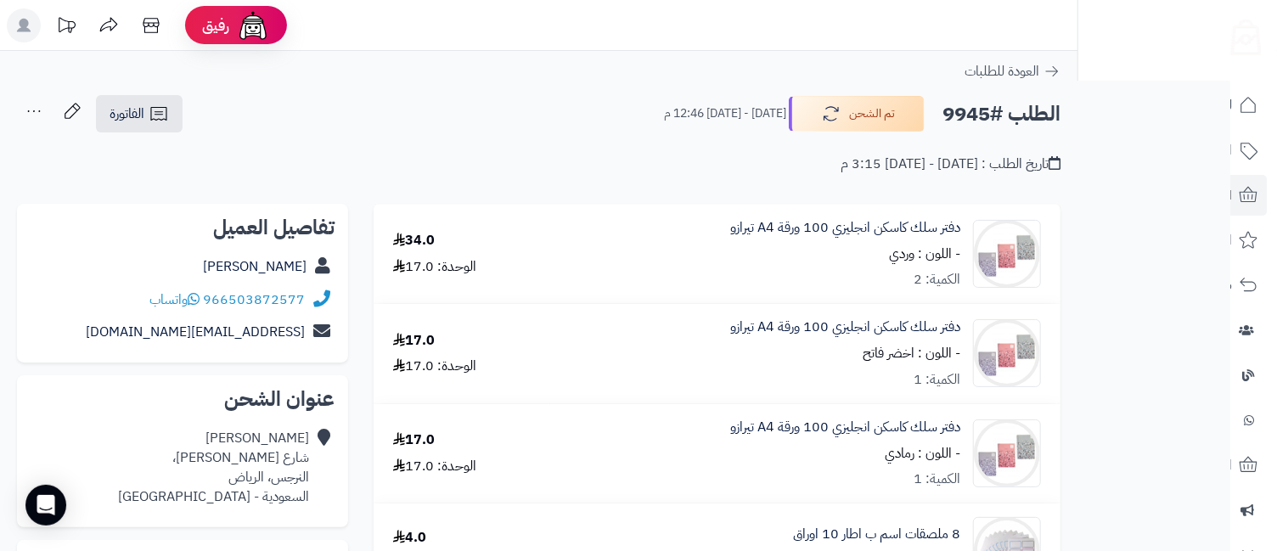
scroll to position [377, 0]
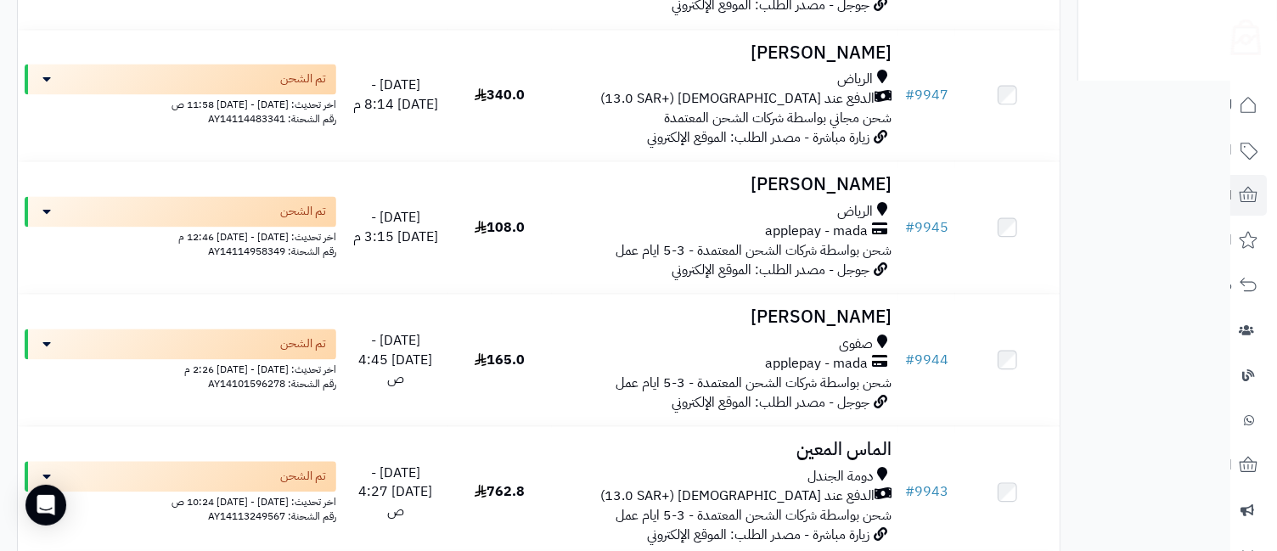
scroll to position [1779, 0]
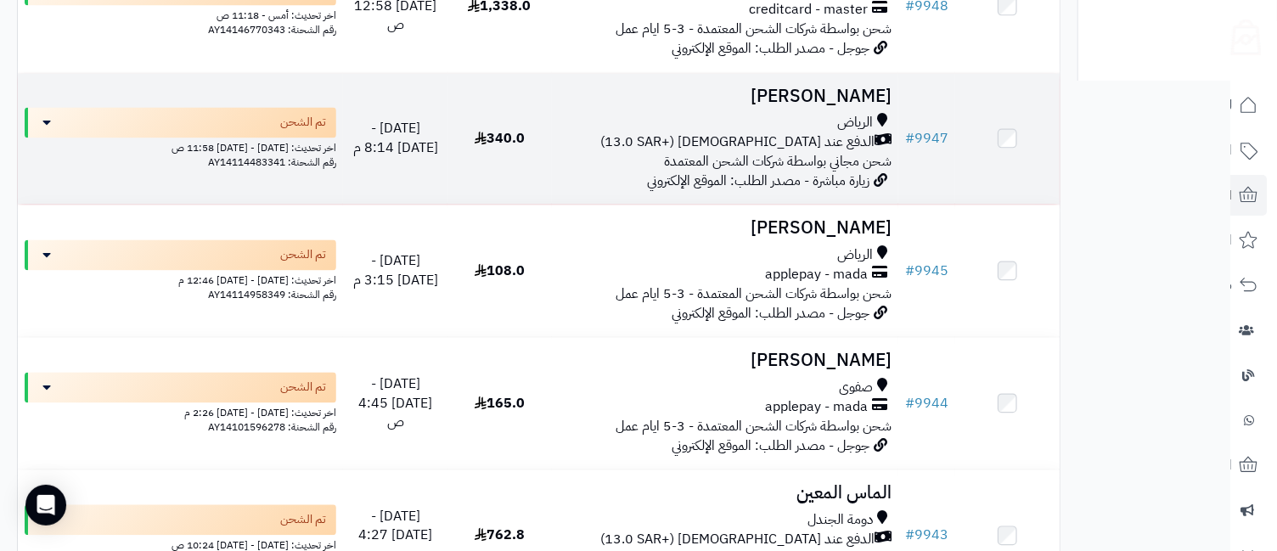
click at [824, 118] on div "الرياض" at bounding box center [726, 123] width 334 height 20
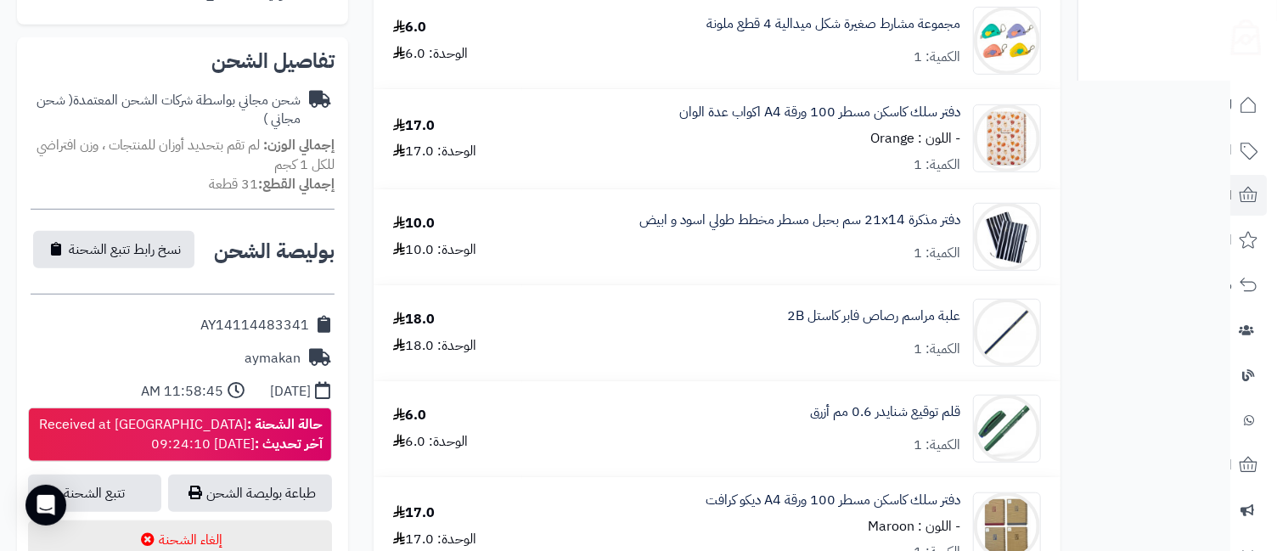
scroll to position [754, 0]
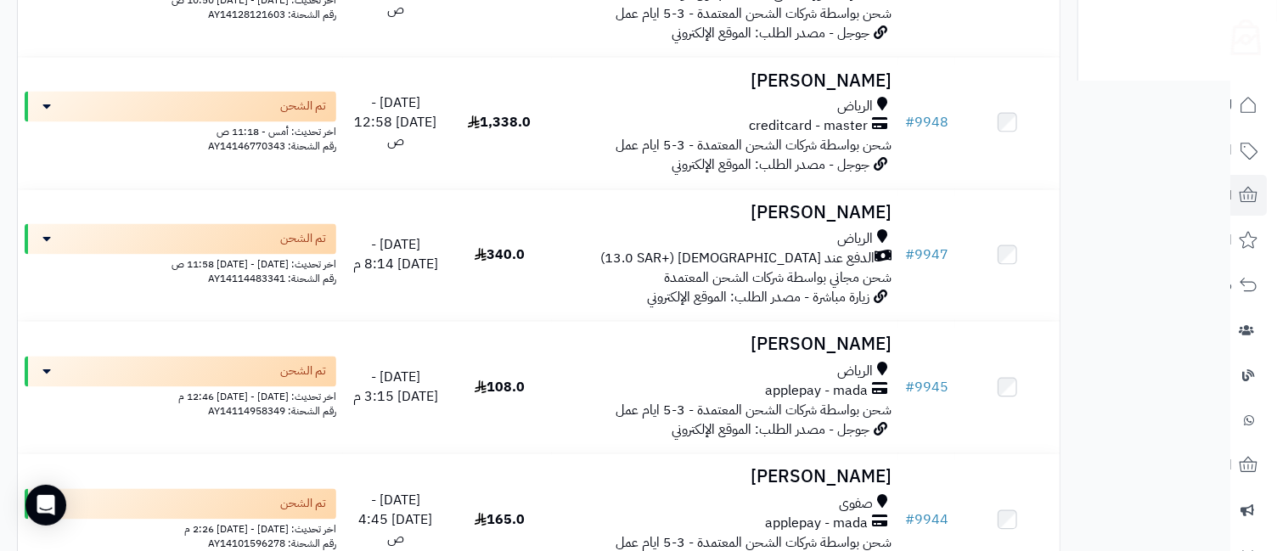
scroll to position [1633, 0]
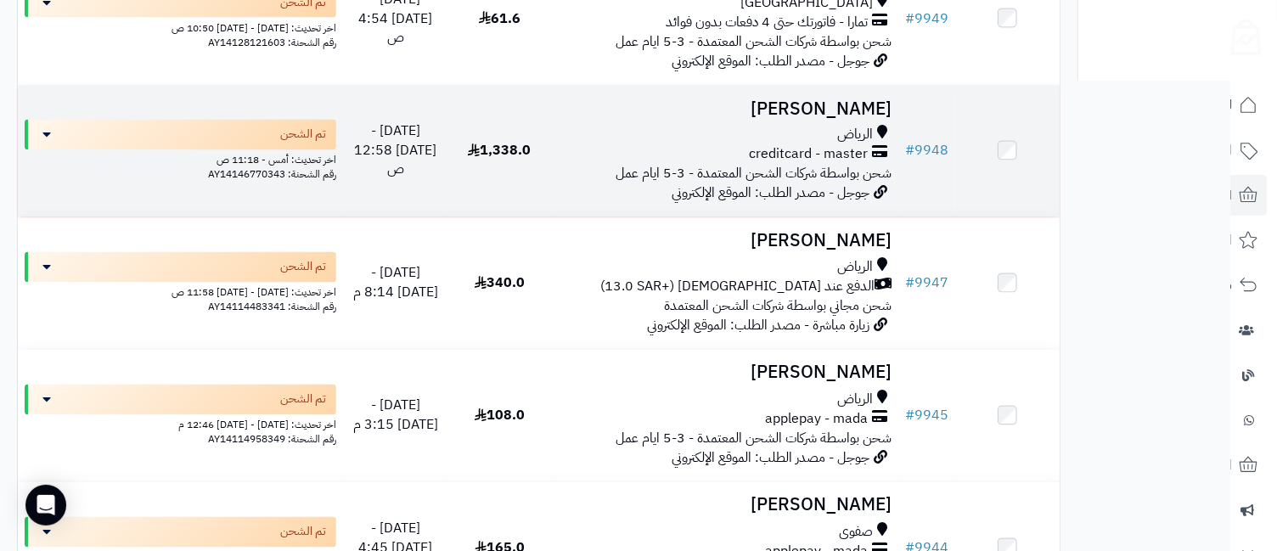
click at [851, 114] on h3 "[PERSON_NAME]" at bounding box center [726, 109] width 334 height 20
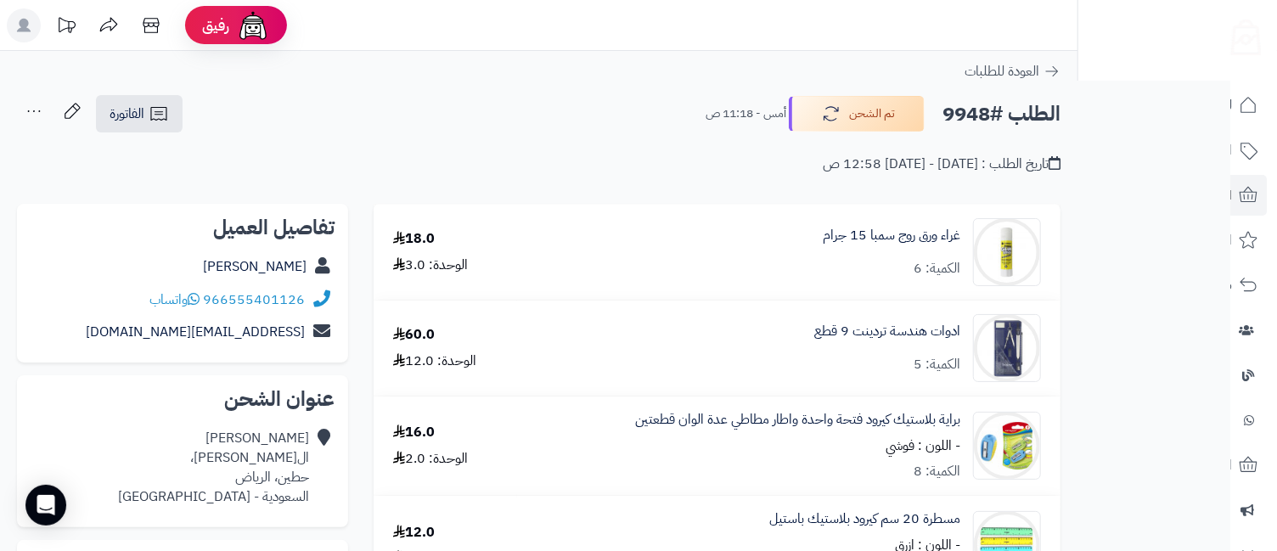
scroll to position [377, 0]
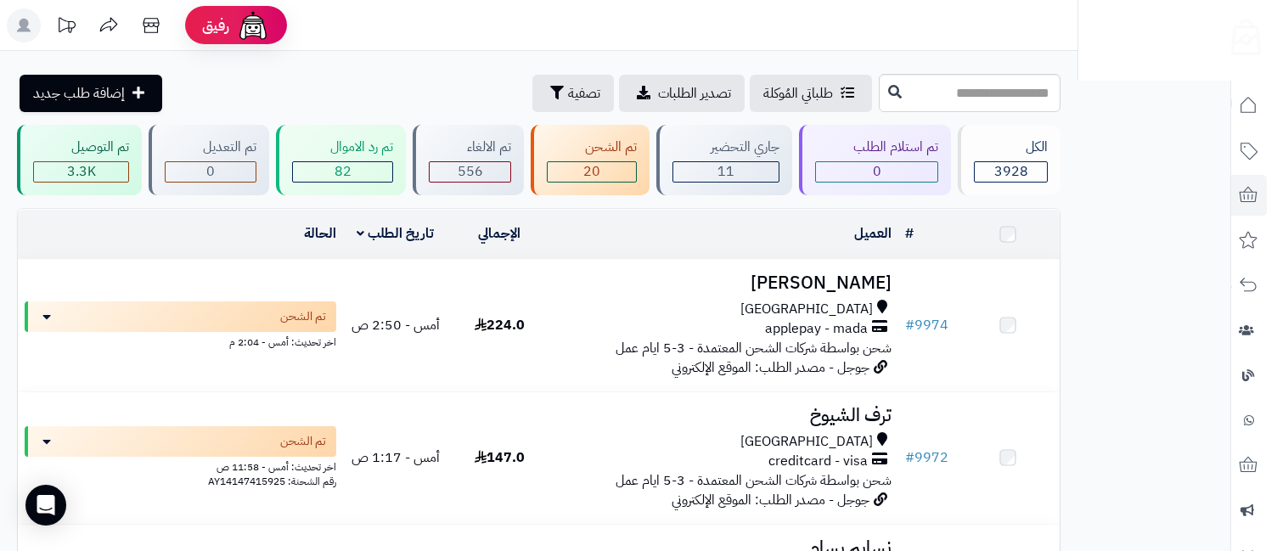
scroll to position [1633, 0]
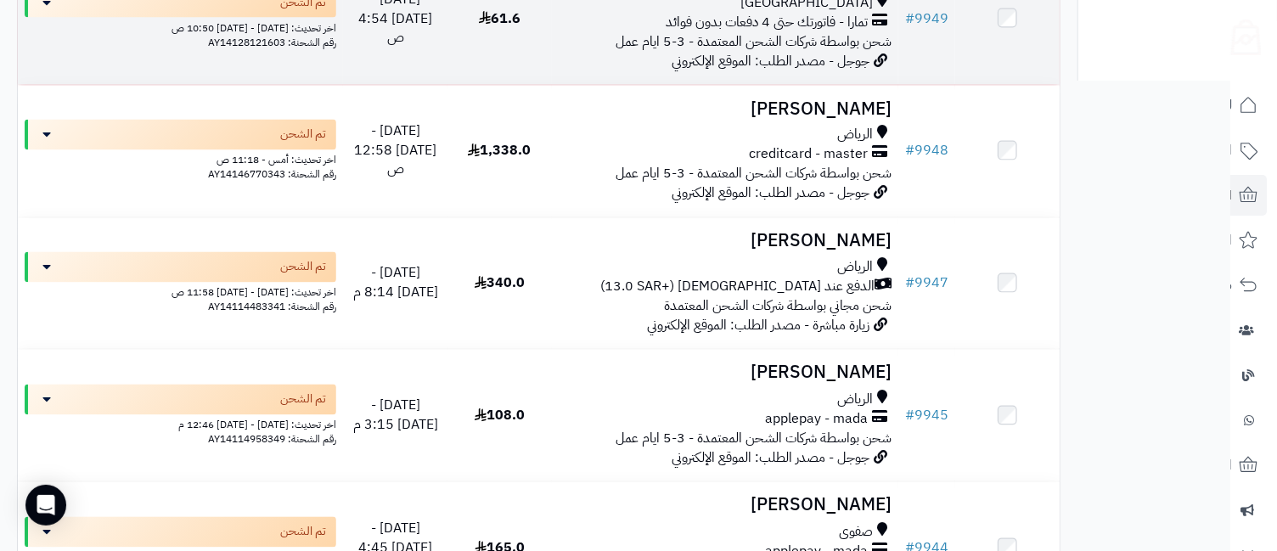
click at [865, 9] on span "[GEOGRAPHIC_DATA]" at bounding box center [806, 3] width 132 height 20
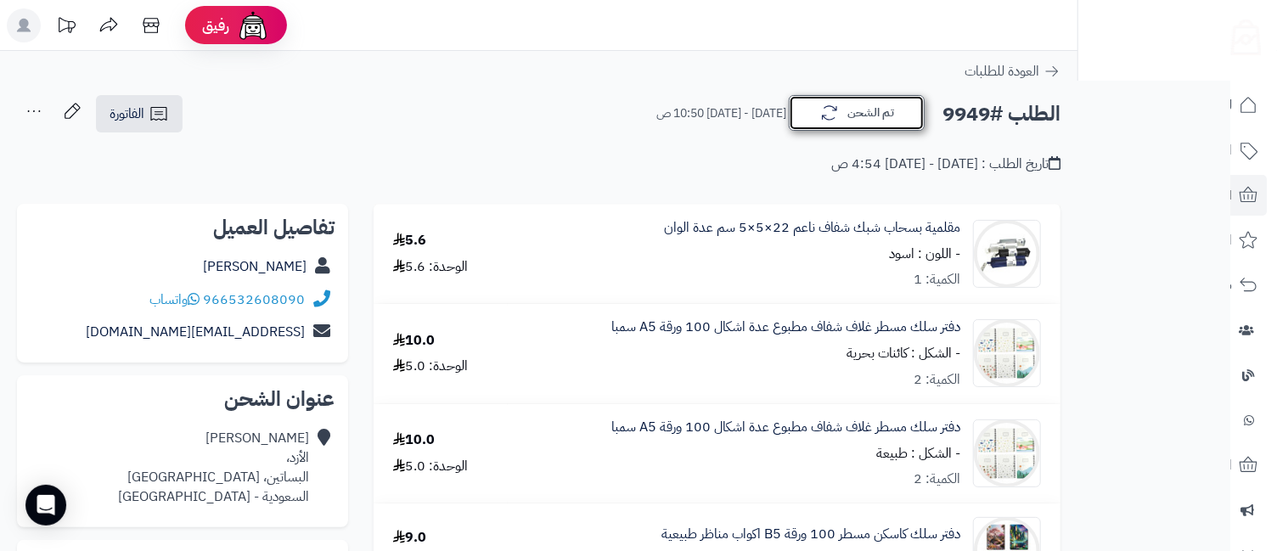
click at [872, 126] on button "تم الشحن" at bounding box center [857, 113] width 136 height 36
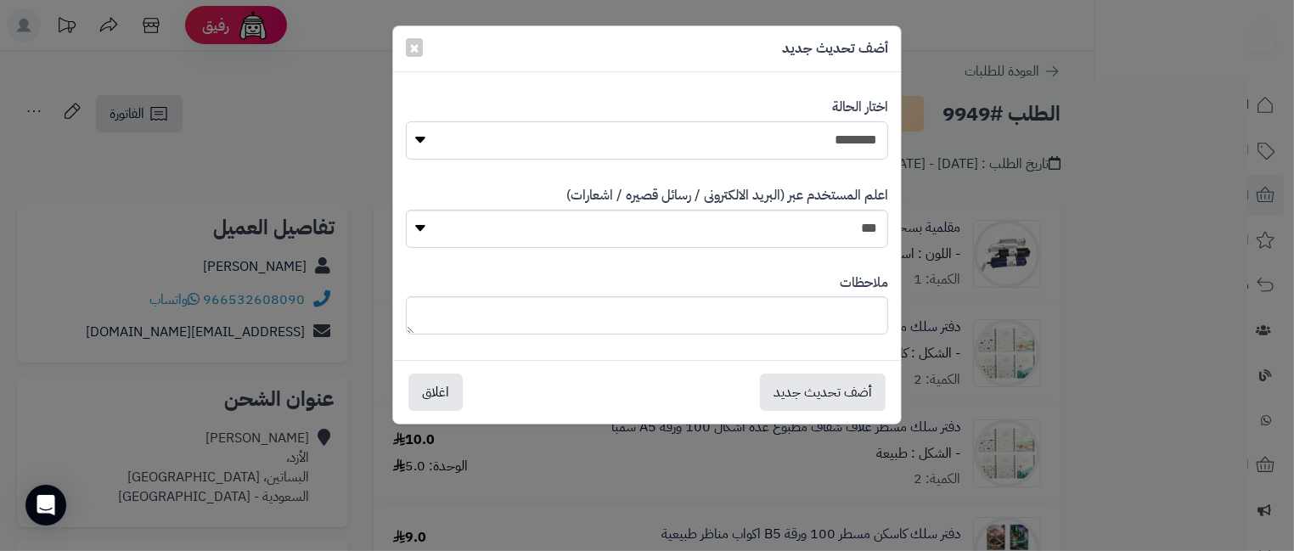
click at [847, 143] on select "**********" at bounding box center [647, 140] width 482 height 38
select select "**"
click at [406, 121] on select "**********" at bounding box center [647, 140] width 482 height 38
click at [838, 391] on button "أضف تحديث جديد" at bounding box center [823, 391] width 126 height 37
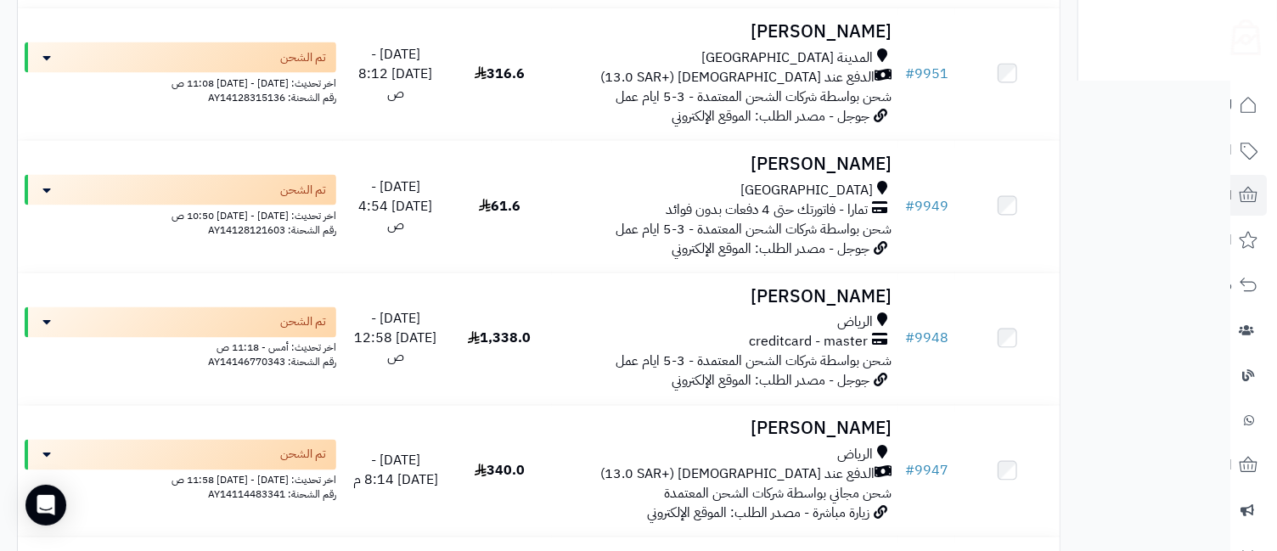
scroll to position [1417, 0]
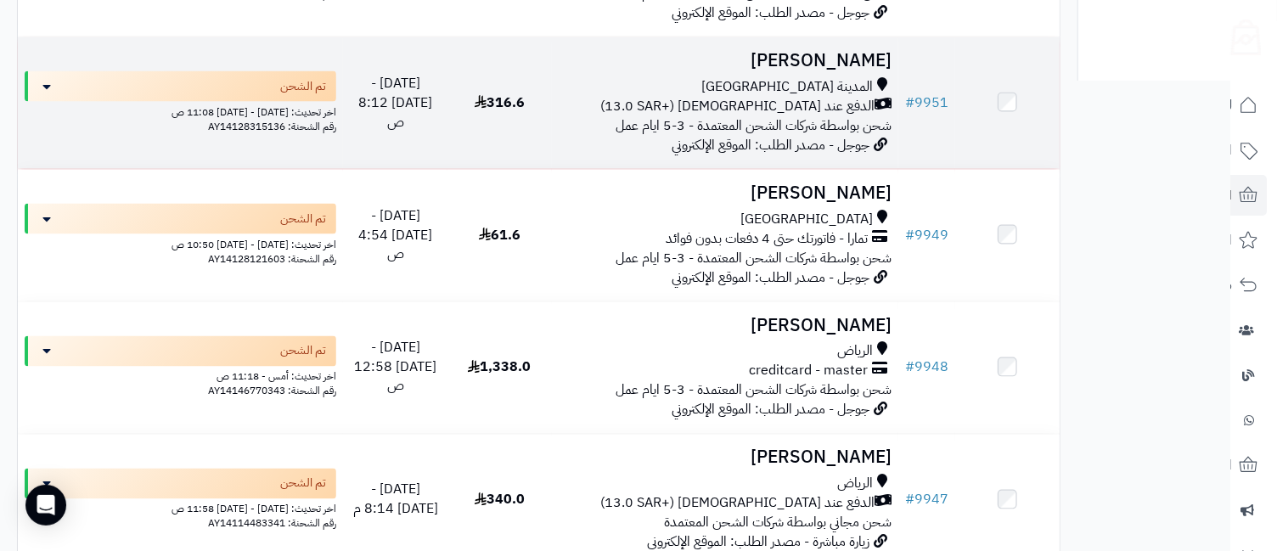
click at [835, 79] on span "المدينة المنورة" at bounding box center [786, 87] width 171 height 20
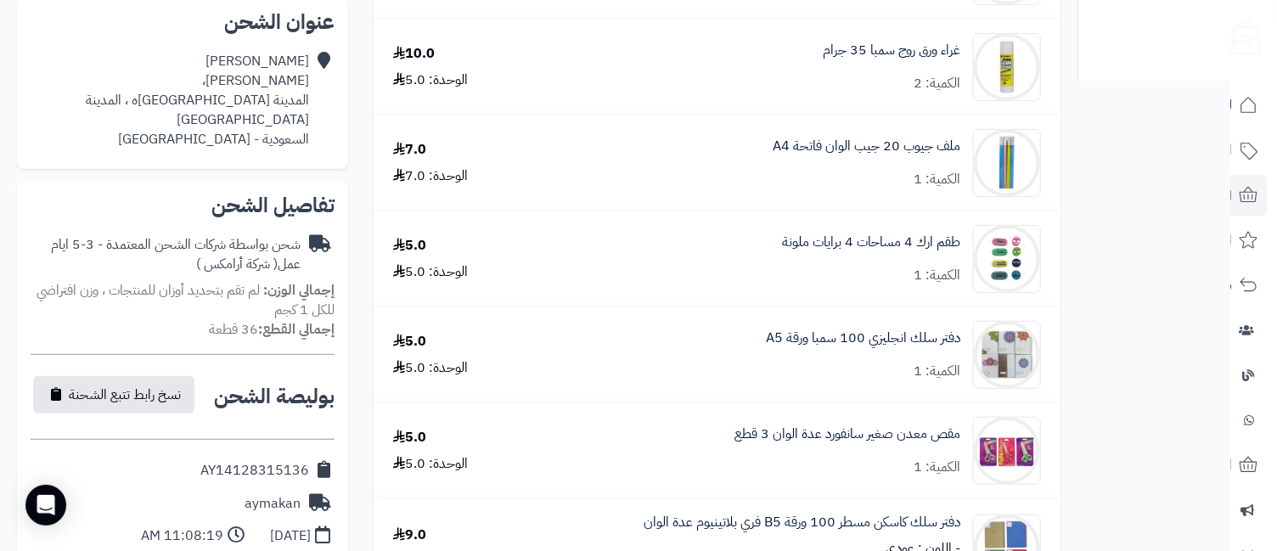
scroll to position [754, 0]
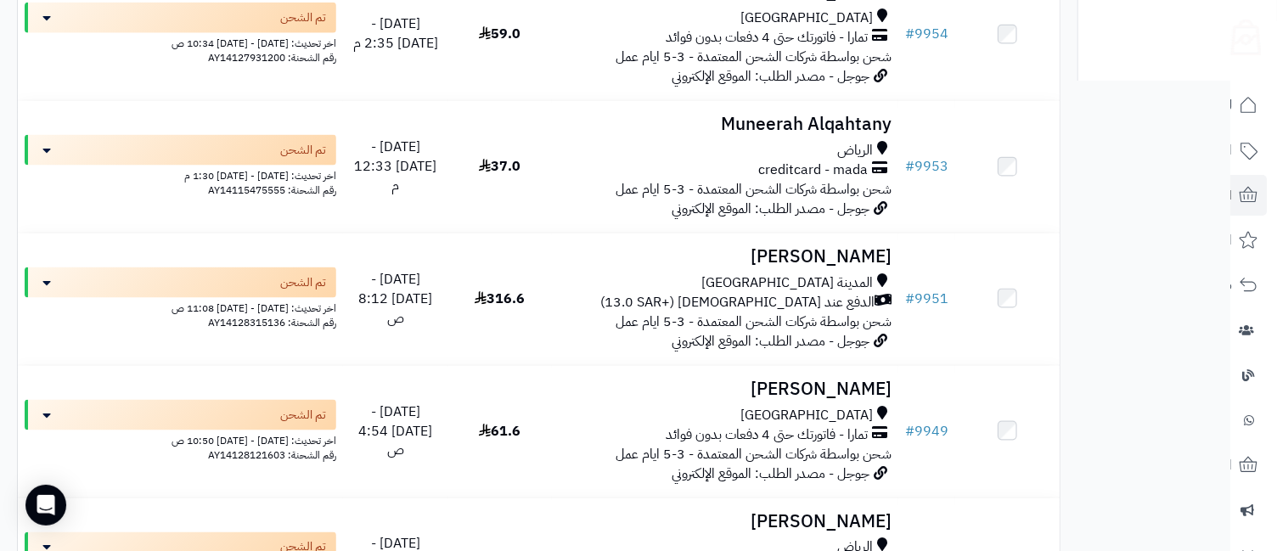
scroll to position [1217, 0]
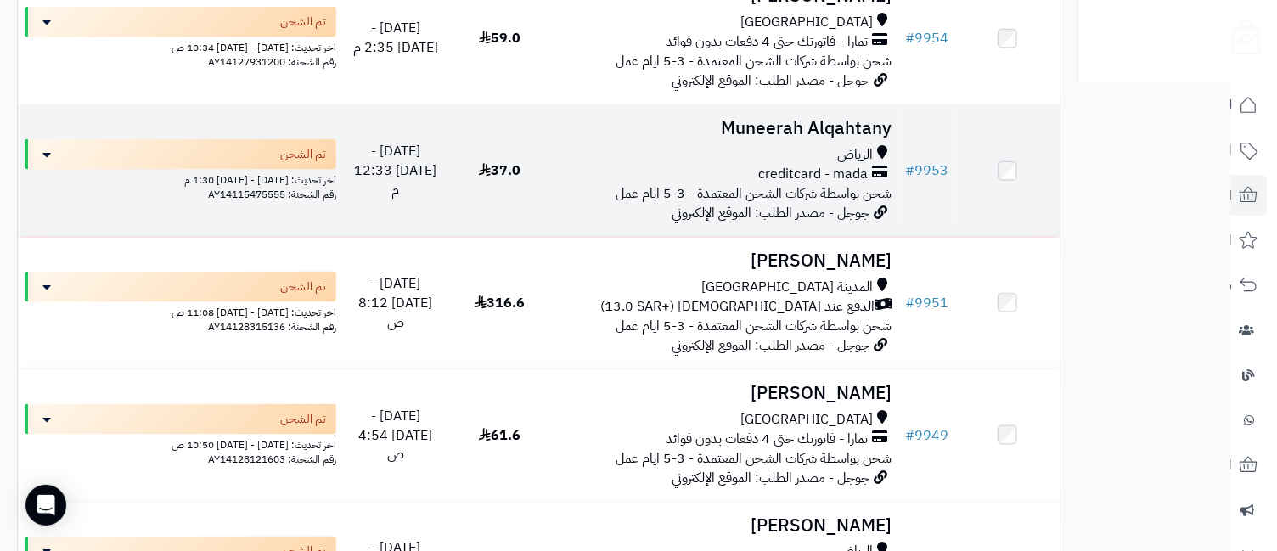
click at [820, 132] on h3 "Muneerah Alqahtany" at bounding box center [726, 129] width 334 height 20
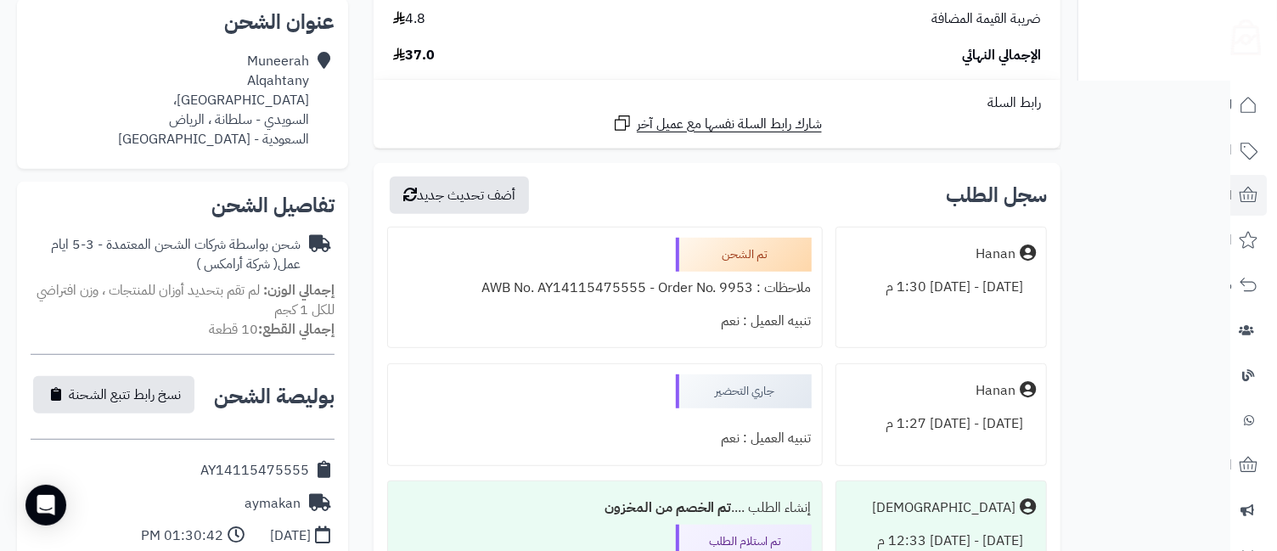
scroll to position [754, 0]
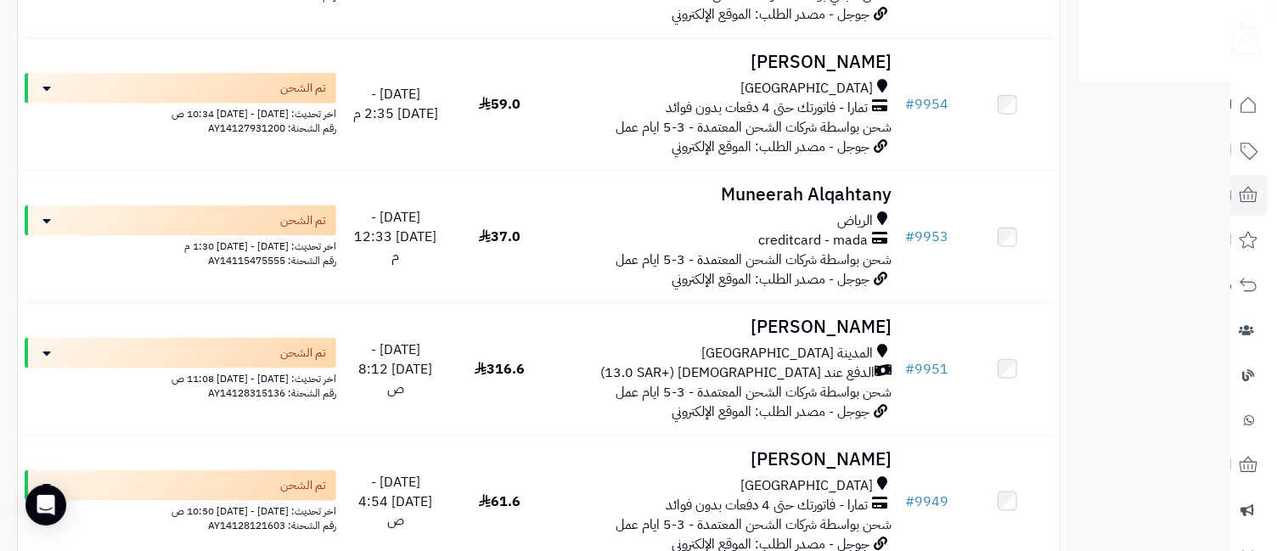
scroll to position [1088, 0]
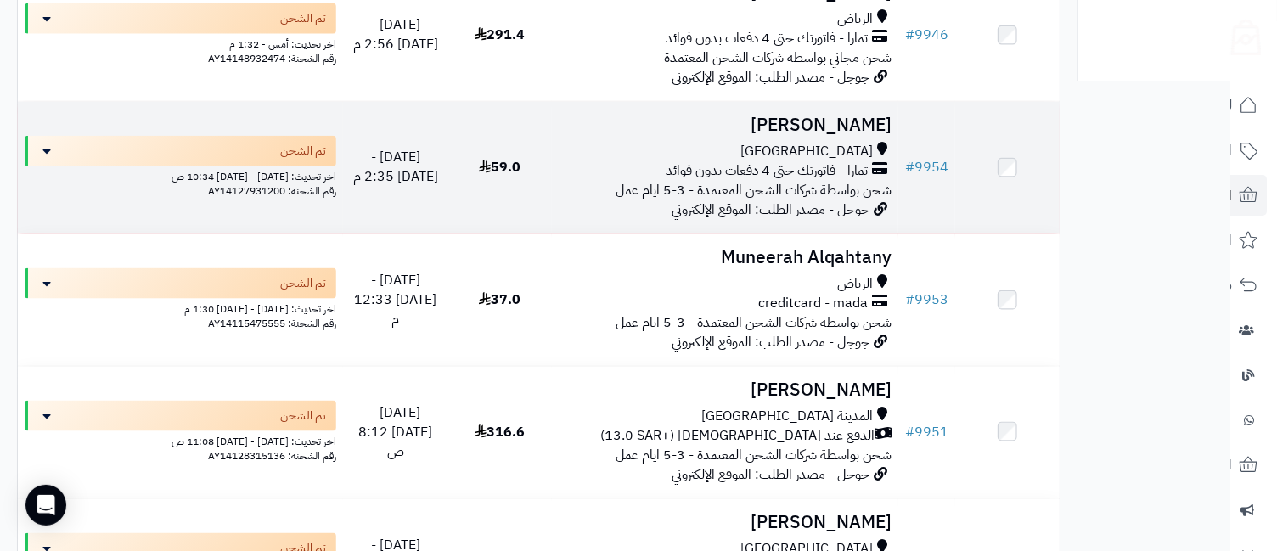
click at [846, 139] on td "Maram Alamoudi جدة تمارا - فاتورتك حتى 4 دفعات بدون فوائد شحن بواسطة شركات الشح…" at bounding box center [725, 168] width 347 height 132
click at [858, 135] on h3 "[PERSON_NAME]" at bounding box center [726, 125] width 334 height 20
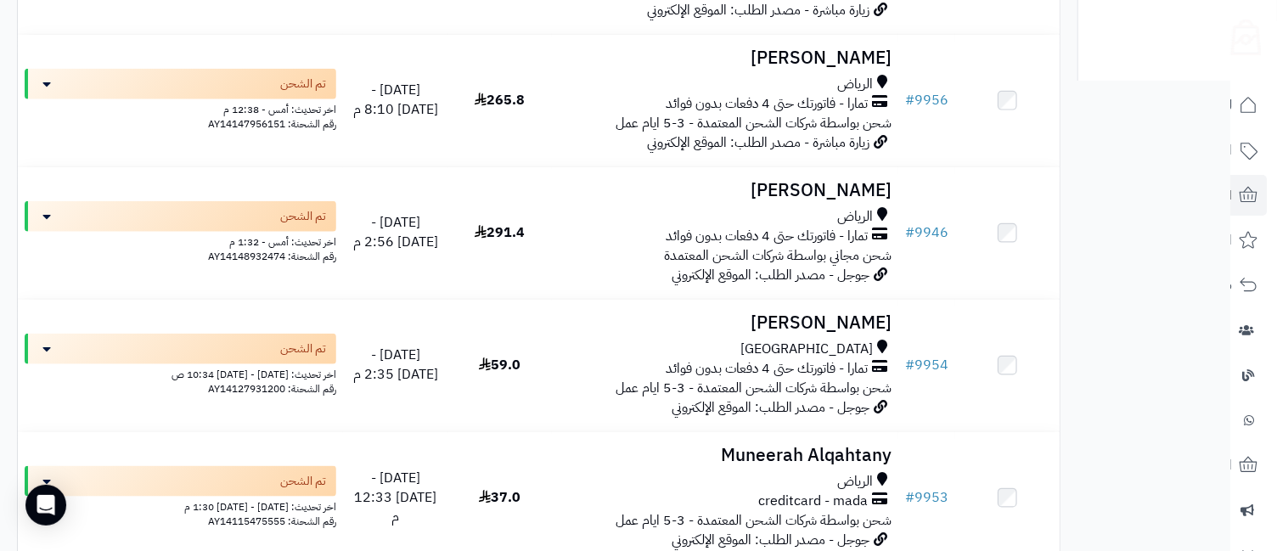
scroll to position [865, 0]
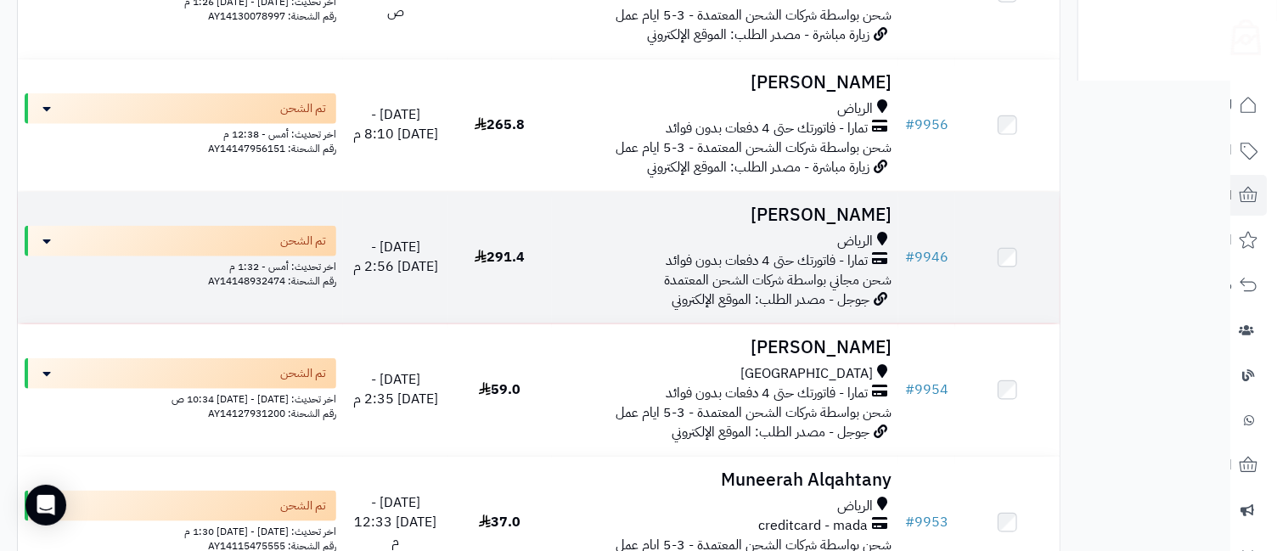
click at [850, 229] on td "ريناد المالكي الرياض تمارا - فاتورتك حتى 4 دفعات بدون فوائد شحن مجاني بواسطة شر…" at bounding box center [725, 258] width 347 height 132
click at [852, 230] on td "ريناد المالكي الرياض تمارا - فاتورتك حتى 4 دفعات بدون فوائد شحن مجاني بواسطة شر…" at bounding box center [725, 258] width 347 height 132
click at [860, 209] on h3 "[PERSON_NAME]" at bounding box center [726, 215] width 334 height 20
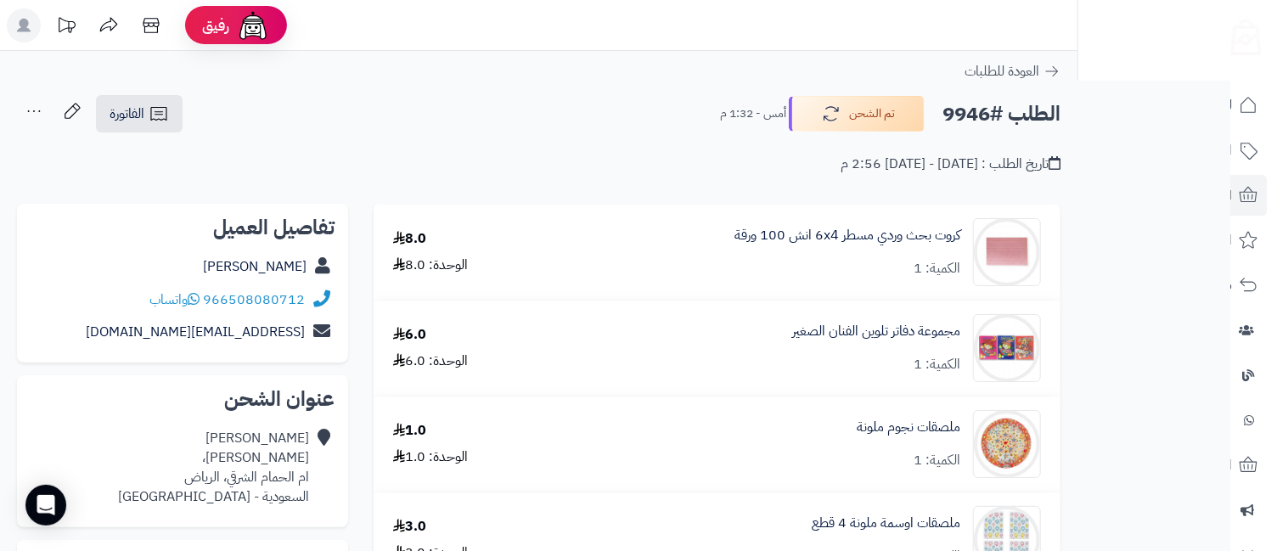
scroll to position [377, 0]
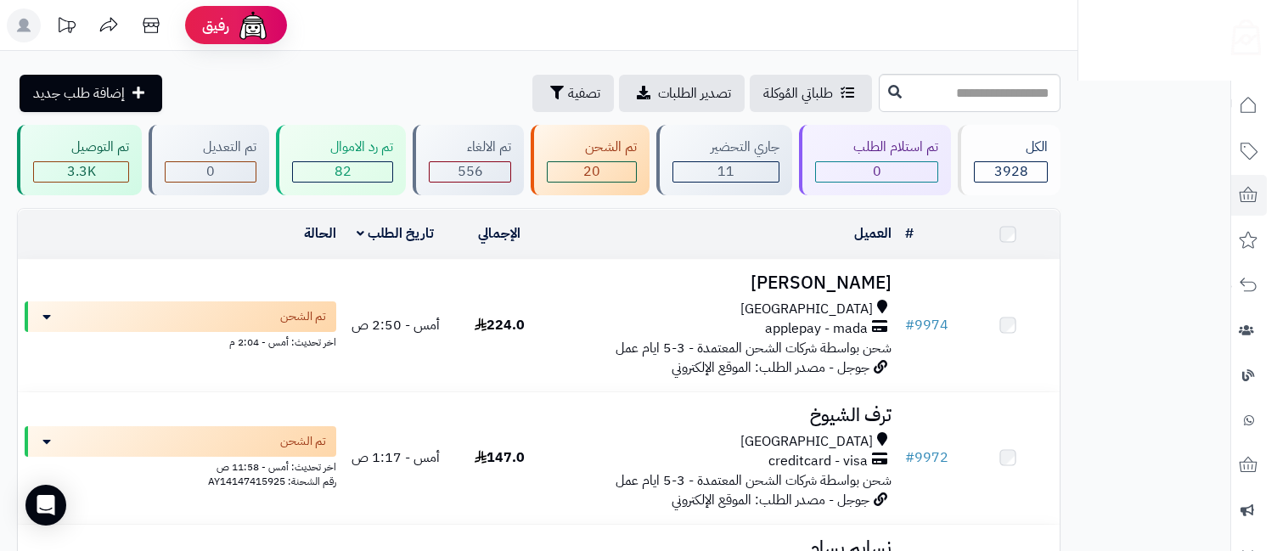
scroll to position [865, 0]
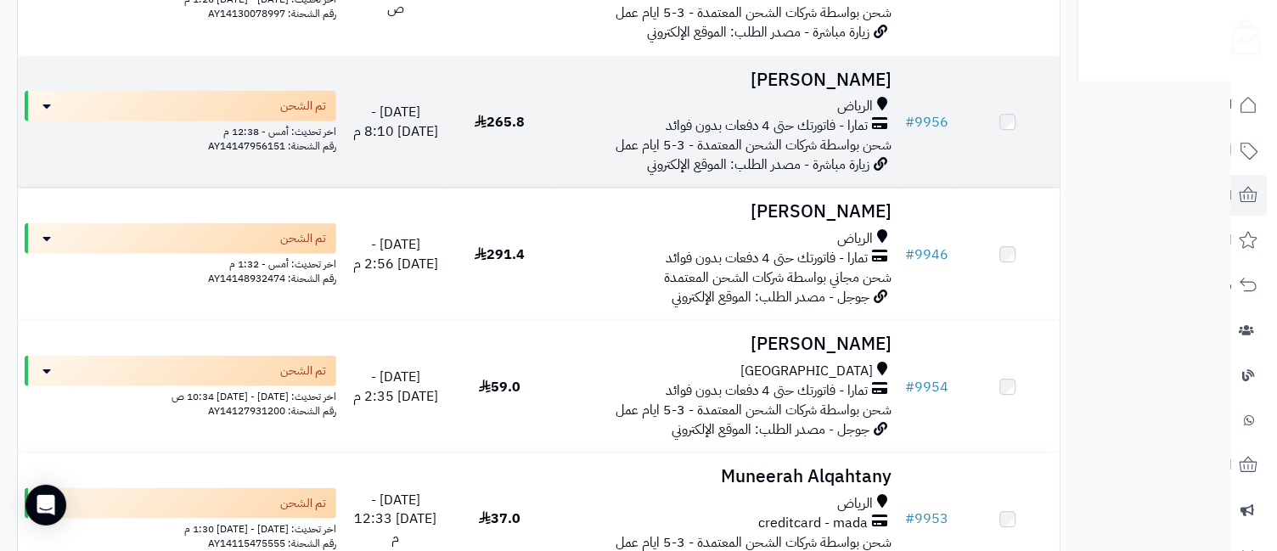
click at [849, 96] on td "[PERSON_NAME] [PERSON_NAME] - فاتورتك حتى 4 دفعات بدون فوائد شحن بواسطة شركات ا…" at bounding box center [725, 123] width 347 height 132
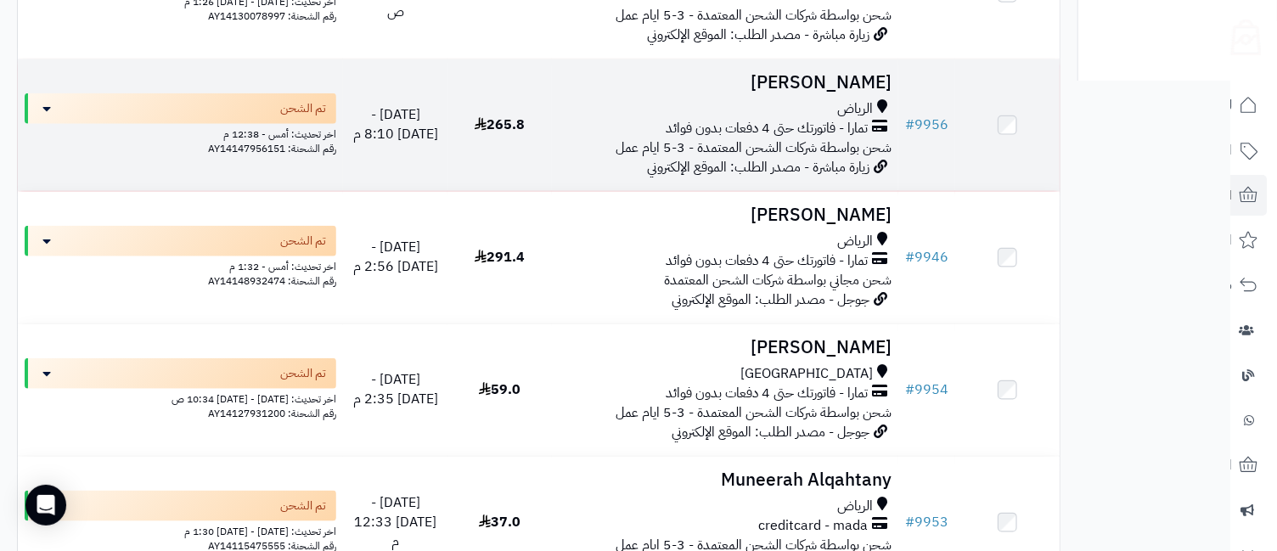
click at [849, 96] on td "[PERSON_NAME] [PERSON_NAME] - فاتورتك حتى 4 دفعات بدون فوائد شحن بواسطة شركات ا…" at bounding box center [725, 125] width 347 height 132
click at [849, 96] on td "Amal Asiri الرياض تمارا - فاتورتك حتى 4 دفعات بدون فوائد شحن بواسطة شركات الشحن…" at bounding box center [725, 125] width 347 height 132
click at [858, 77] on h3 "[PERSON_NAME]" at bounding box center [726, 83] width 334 height 20
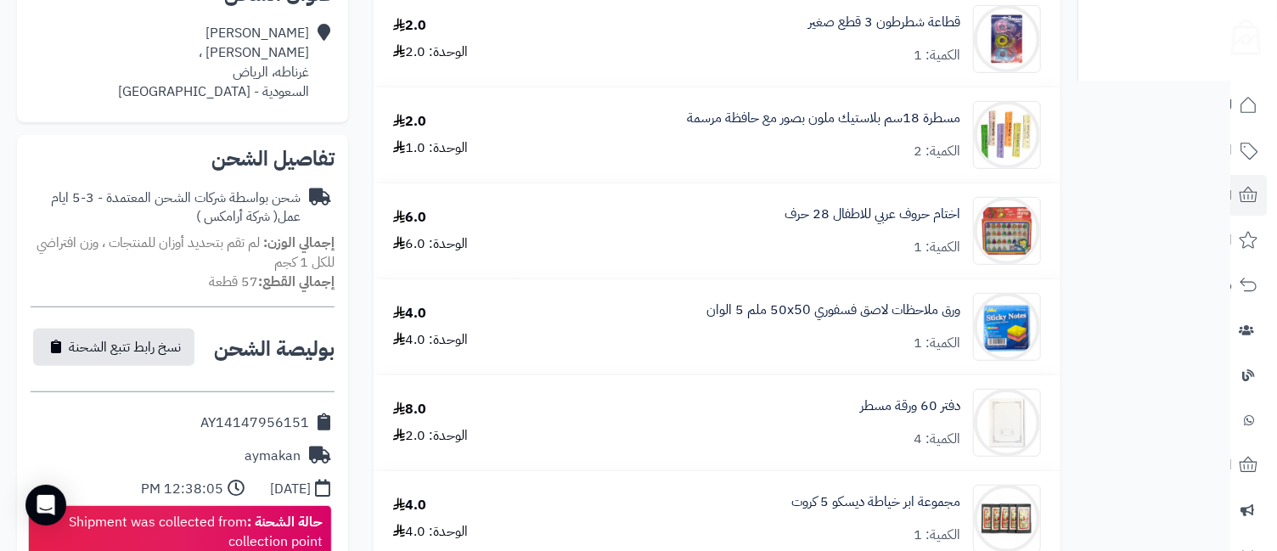
scroll to position [377, 0]
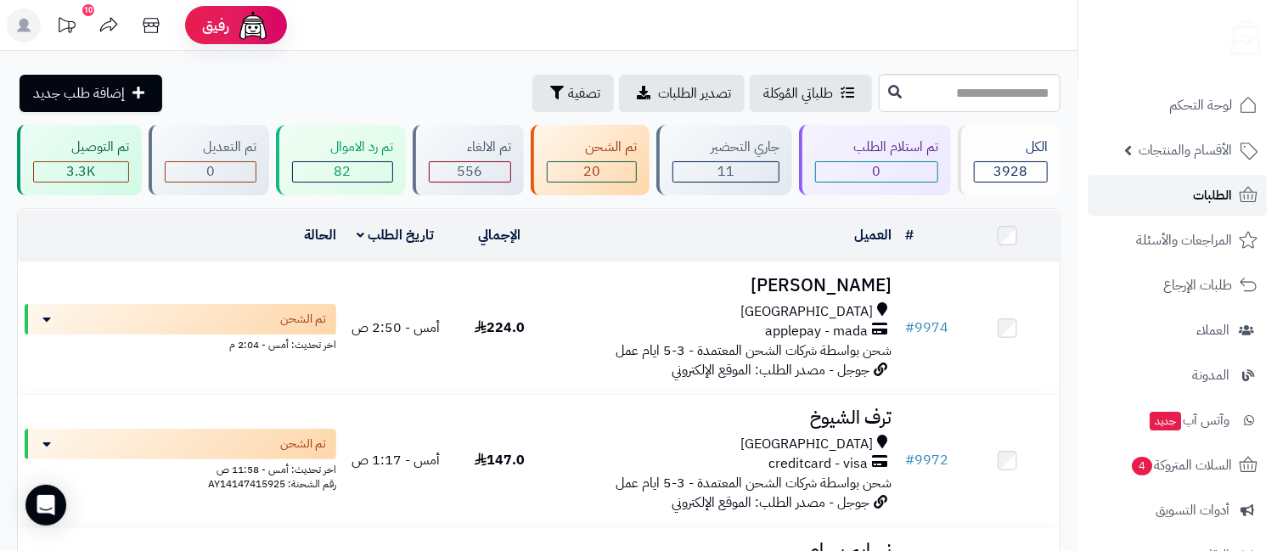
click at [1179, 193] on link "الطلبات" at bounding box center [1177, 195] width 179 height 41
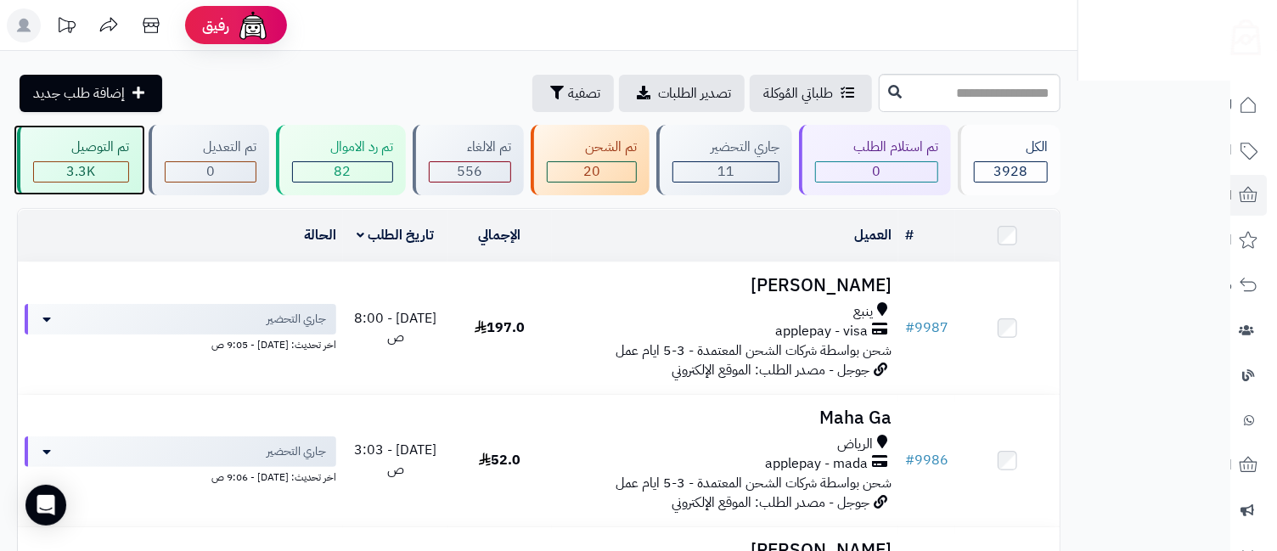
click at [63, 164] on div "3.3K" at bounding box center [81, 172] width 94 height 20
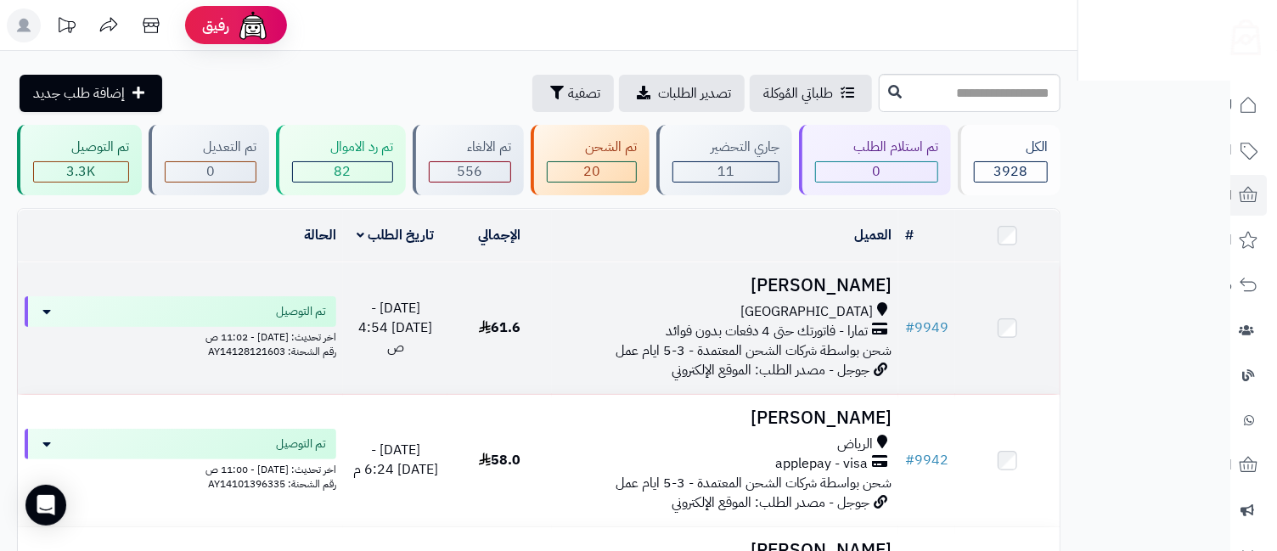
click at [861, 281] on h3 "[PERSON_NAME]" at bounding box center [726, 286] width 334 height 20
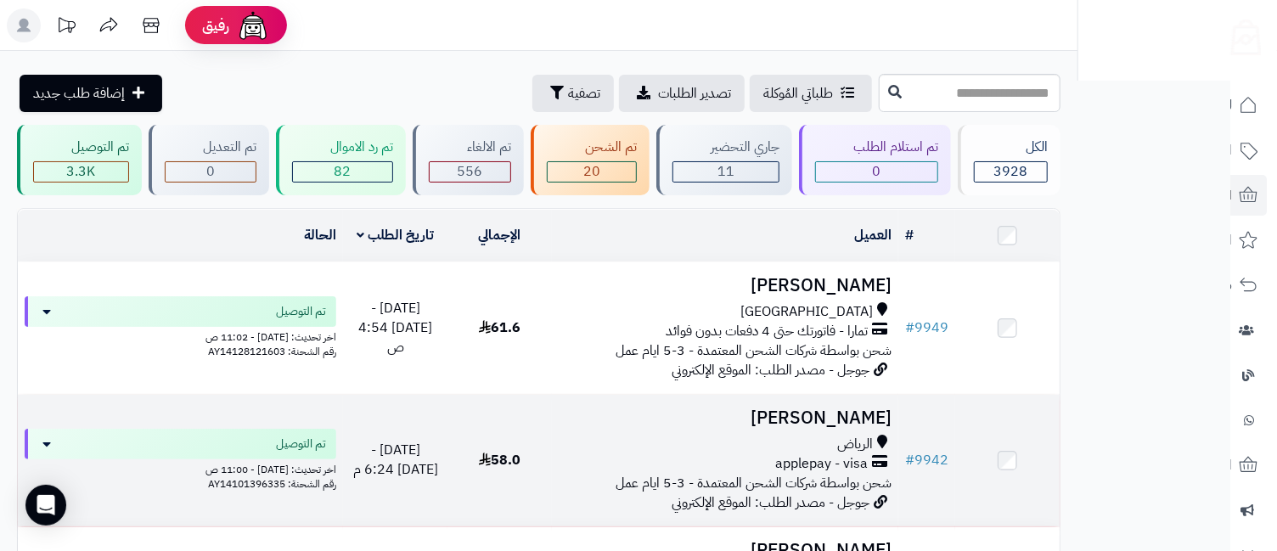
click at [812, 425] on h3 "[PERSON_NAME]" at bounding box center [726, 418] width 334 height 20
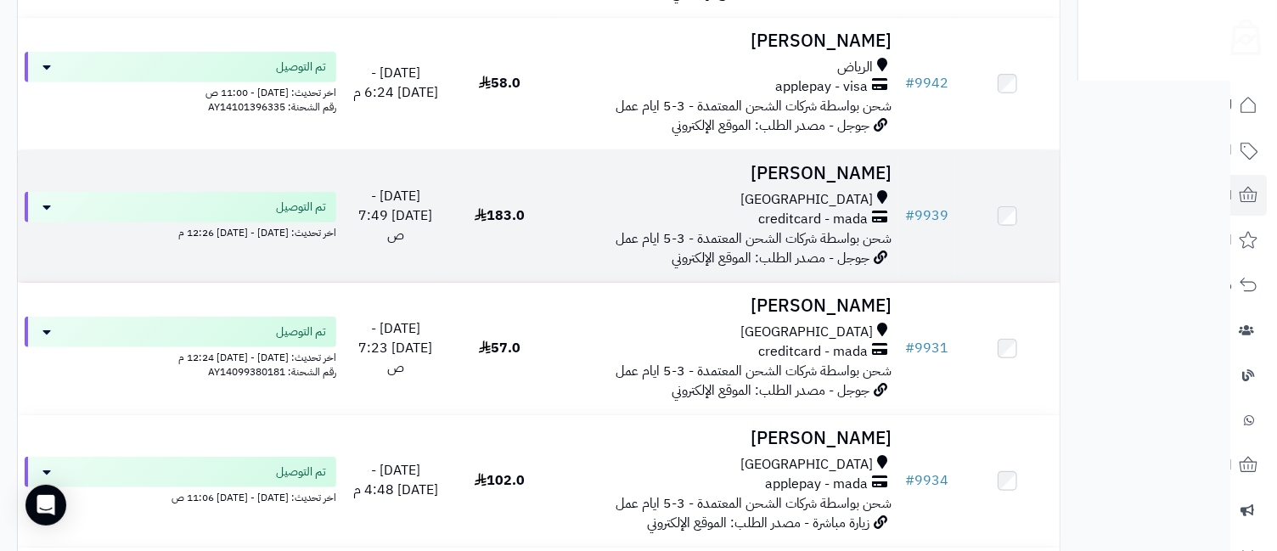
click at [833, 203] on span "[GEOGRAPHIC_DATA]" at bounding box center [806, 200] width 132 height 20
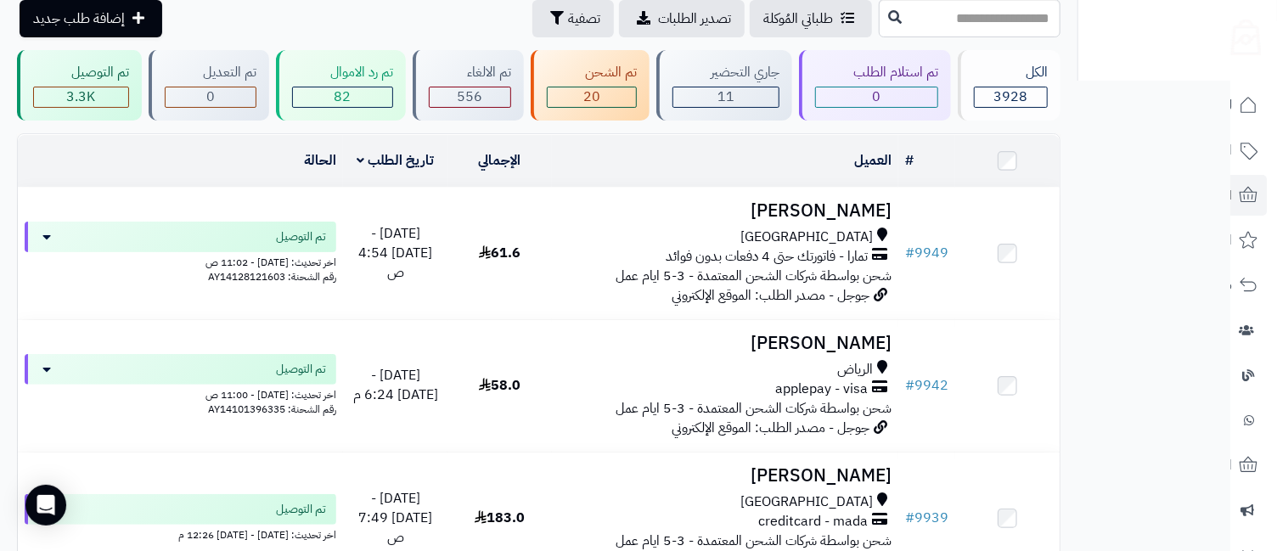
scroll to position [39, 0]
